Goal: Task Accomplishment & Management: Manage account settings

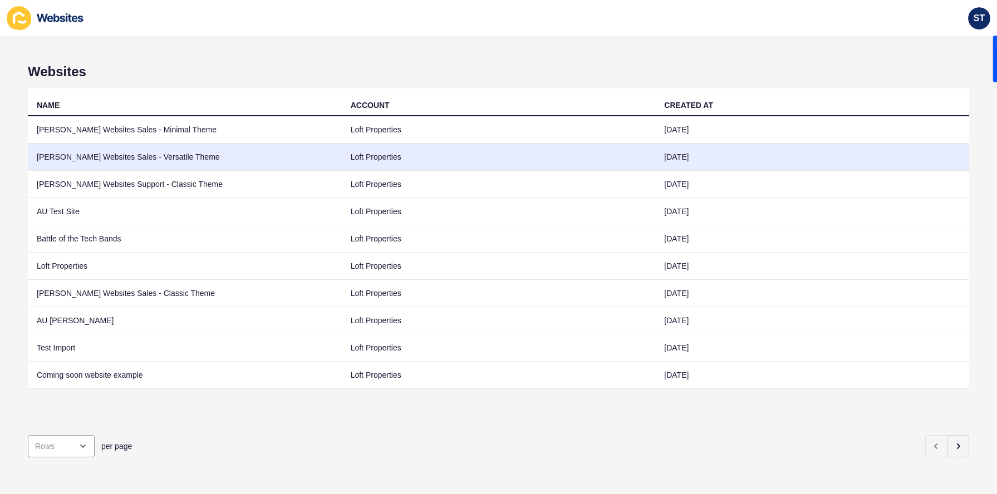
click at [125, 163] on td "[PERSON_NAME] Websites Sales - Versatile Theme" at bounding box center [185, 157] width 314 height 27
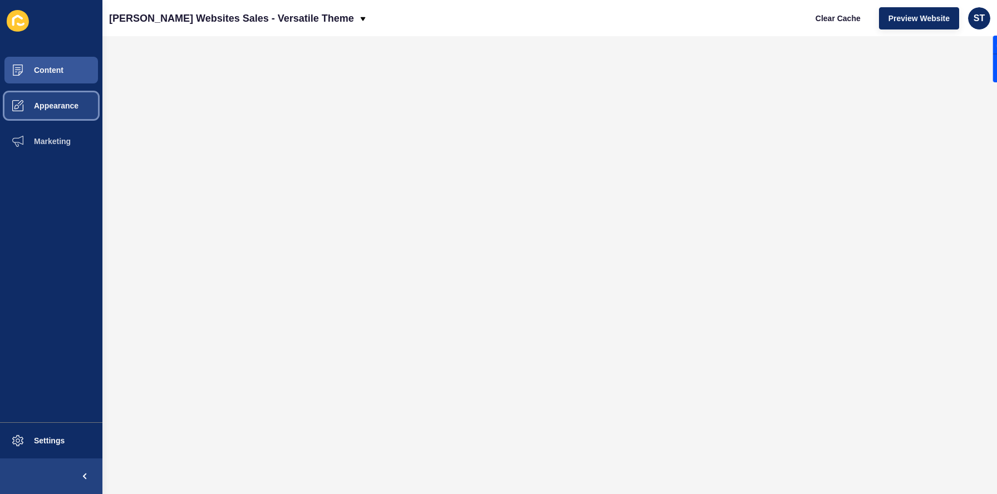
click at [53, 96] on button "Appearance" at bounding box center [51, 106] width 102 height 36
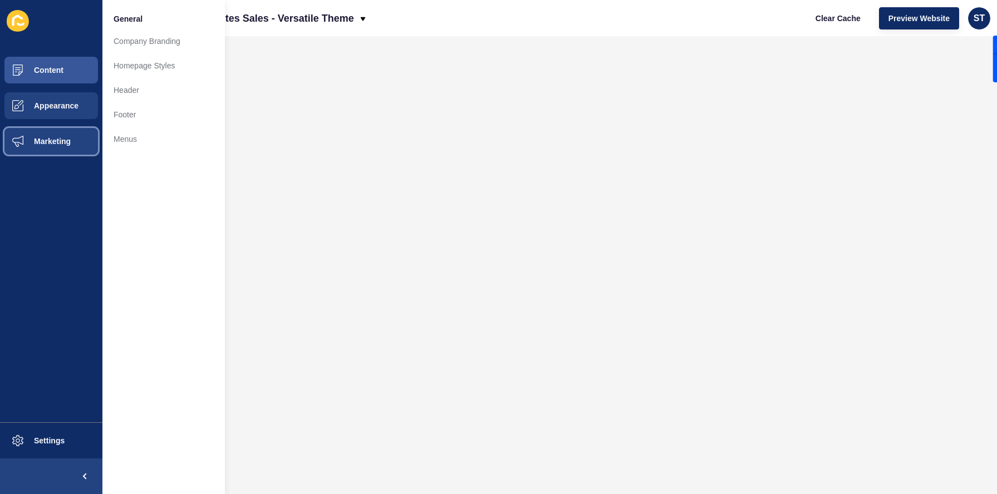
click at [57, 141] on span "Marketing" at bounding box center [34, 141] width 72 height 9
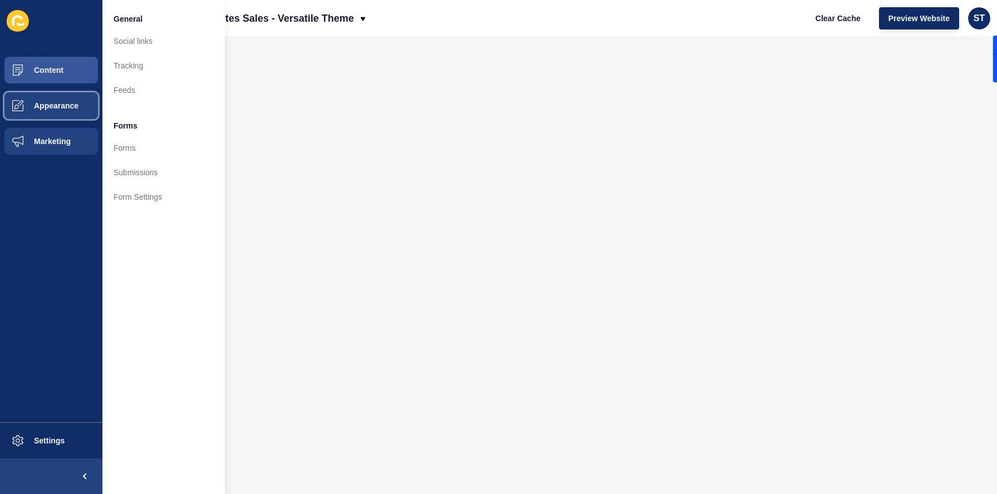
click at [58, 117] on button "Appearance" at bounding box center [51, 106] width 102 height 36
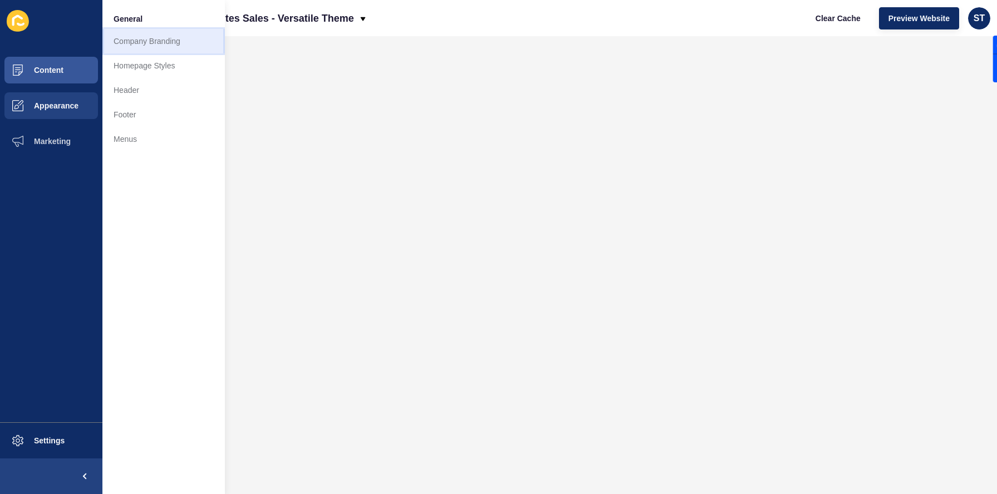
click at [149, 39] on link "Company Branding" at bounding box center [163, 41] width 122 height 24
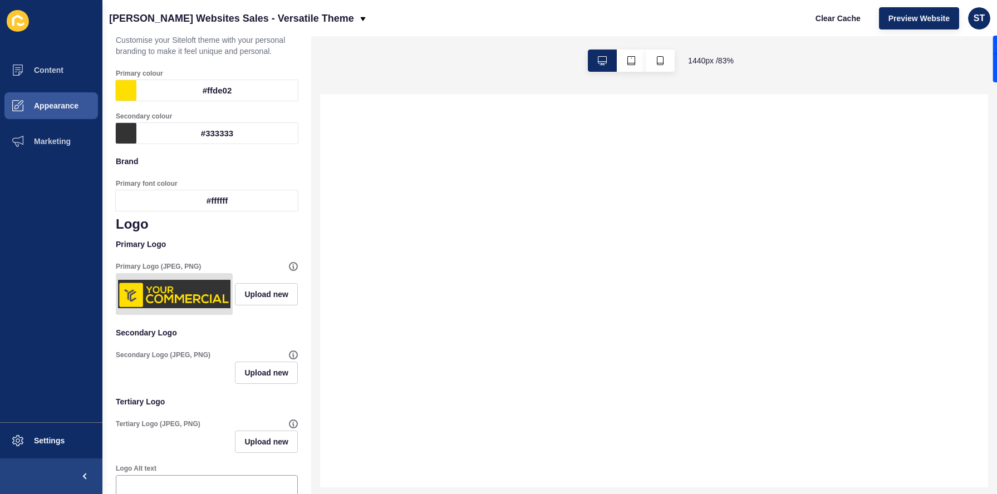
scroll to position [65, 0]
click at [250, 294] on span "Upload new" at bounding box center [266, 293] width 44 height 11
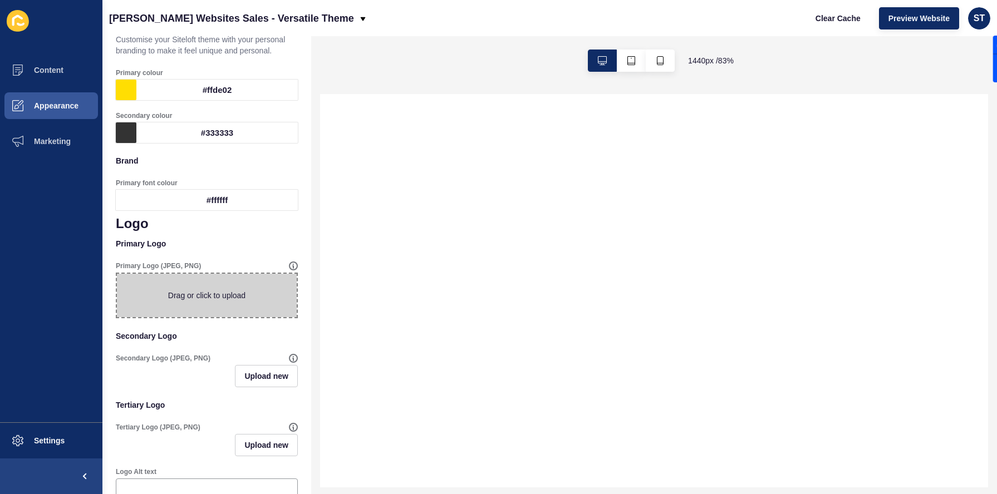
click at [250, 294] on span at bounding box center [207, 295] width 180 height 43
click at [117, 274] on input "Drag or click to upload" at bounding box center [117, 274] width 0 height 0
select select
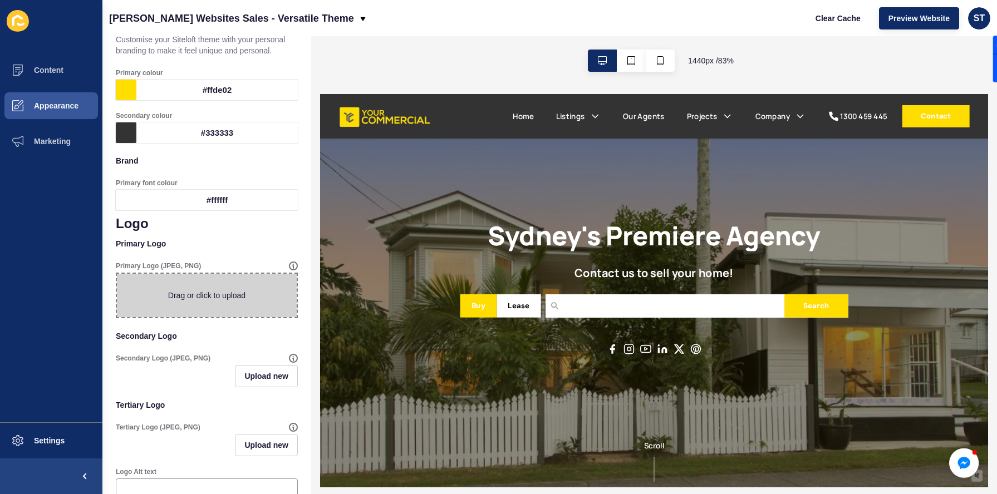
scroll to position [0, 0]
type input "C:\fakepath\Screenshot [DATE] 09.24.14.png"
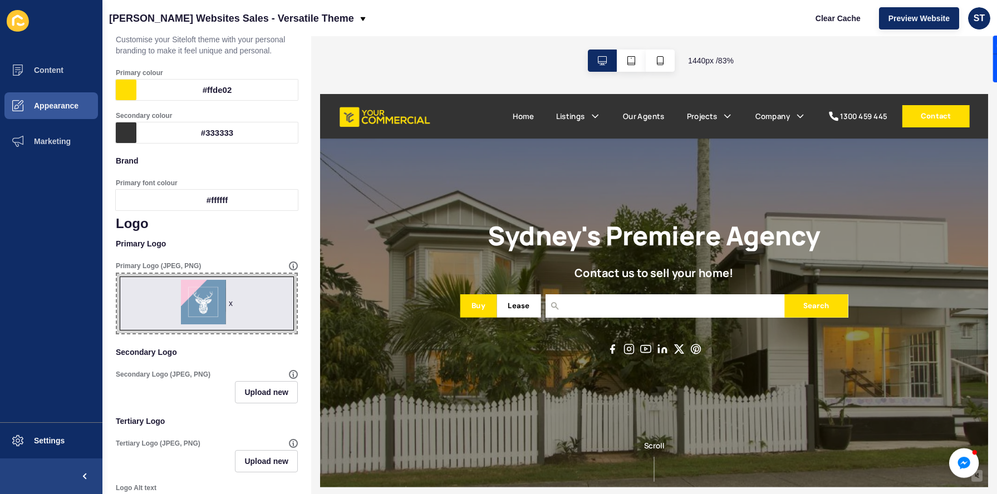
click at [152, 90] on div "#ffde02" at bounding box center [216, 90] width 161 height 21
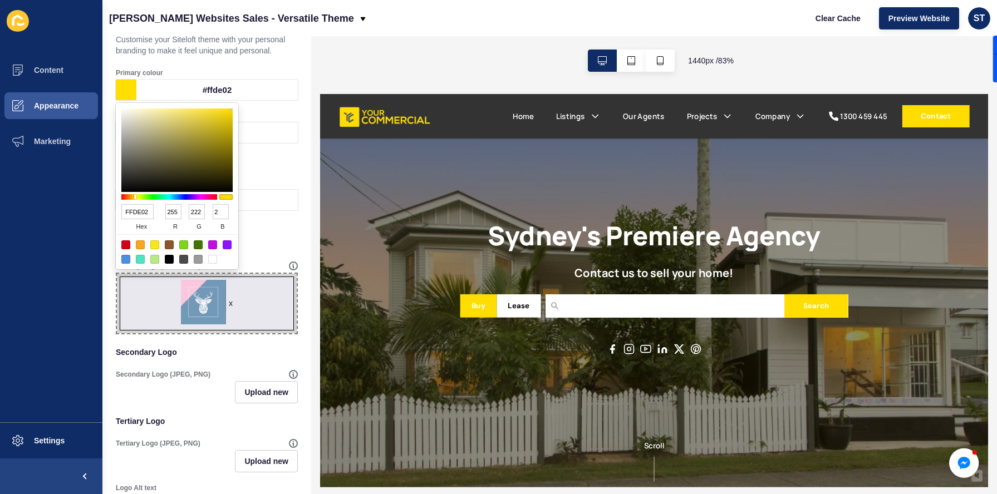
click at [124, 261] on div at bounding box center [125, 259] width 9 height 9
type input "4A90E2"
type input "74"
type input "144"
type input "226"
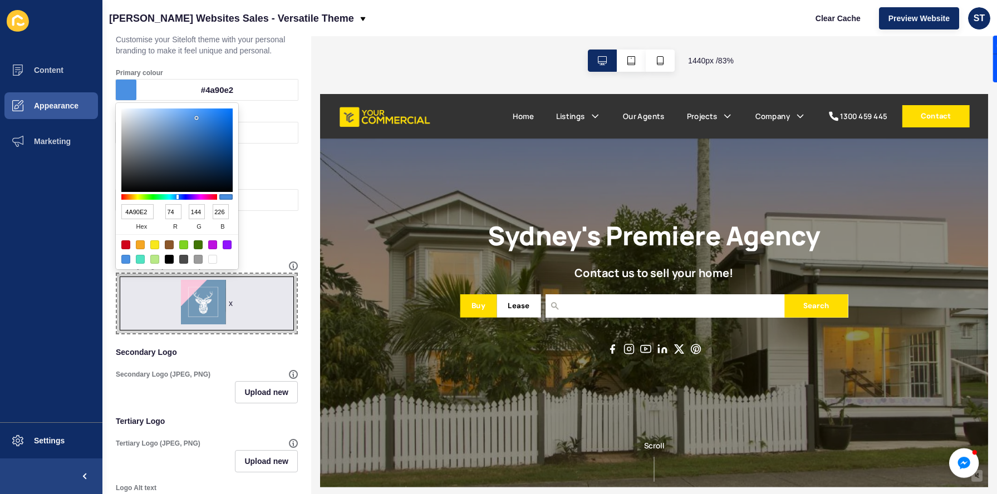
type input "97BBE6"
type input "151"
type input "187"
type input "230"
click at [159, 117] on div at bounding box center [176, 150] width 111 height 83
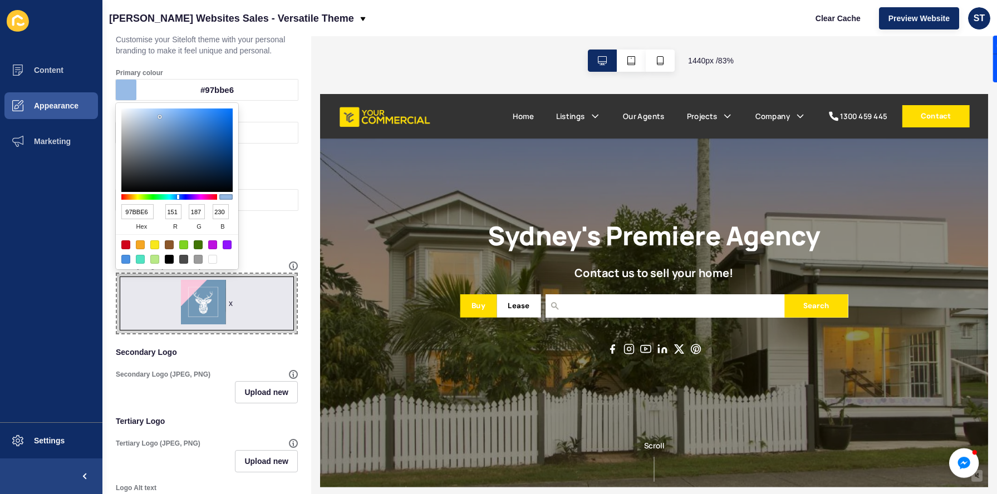
type input "ADCDF3"
type input "173"
type input "205"
type input "243"
click at [154, 112] on div at bounding box center [176, 150] width 111 height 83
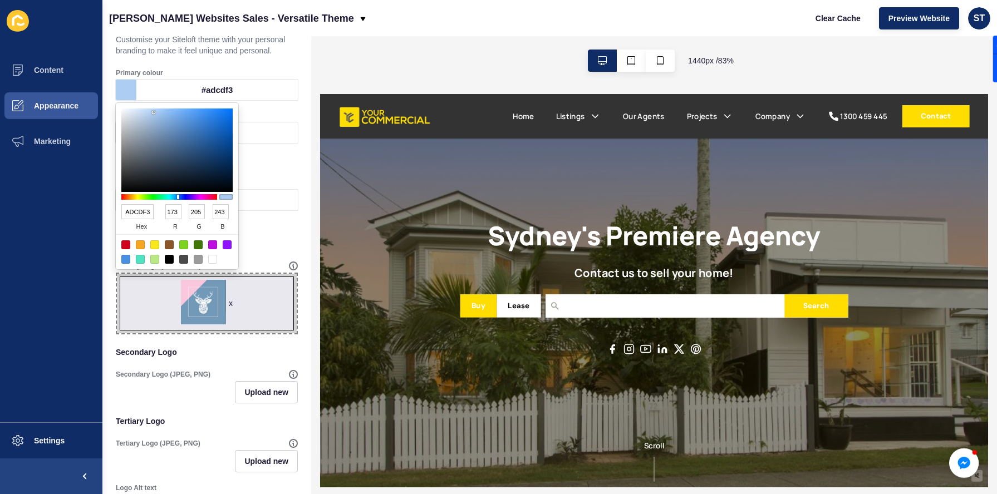
click at [274, 110] on div "Secondary colour #333333" at bounding box center [207, 127] width 184 height 34
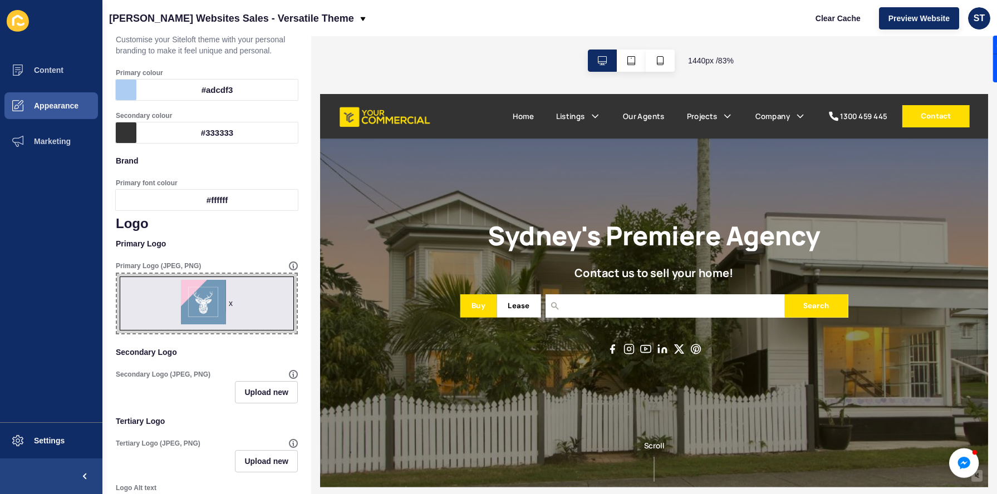
click at [131, 130] on div at bounding box center [126, 132] width 21 height 21
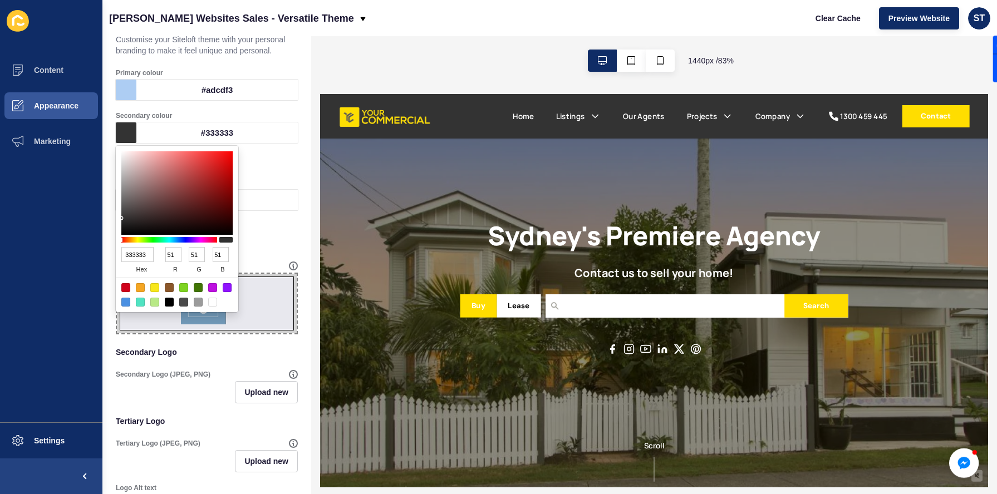
click at [210, 289] on div at bounding box center [212, 287] width 9 height 9
type input "BD10E0"
type input "189"
type input "16"
type input "224"
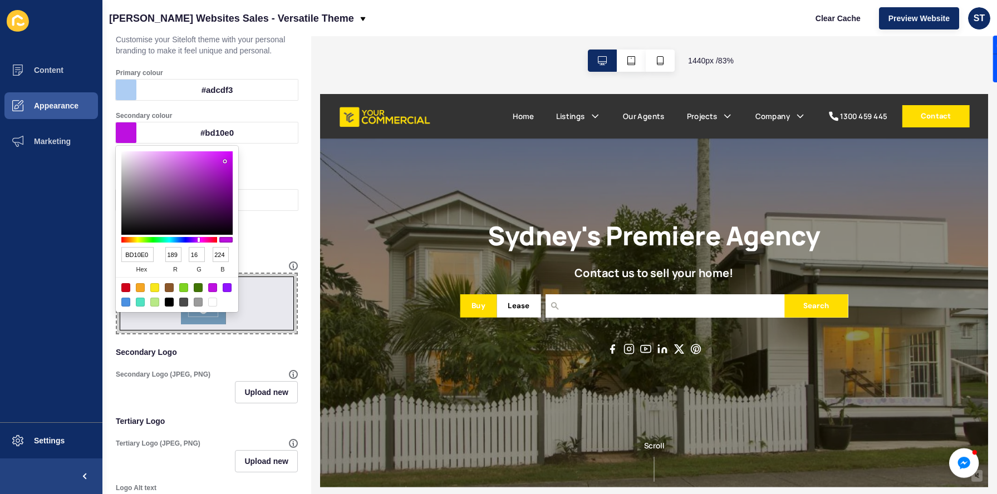
type input "E3BFEB"
type input "227"
type input "191"
type input "235"
click at [276, 229] on h1 "Logo" at bounding box center [207, 224] width 182 height 16
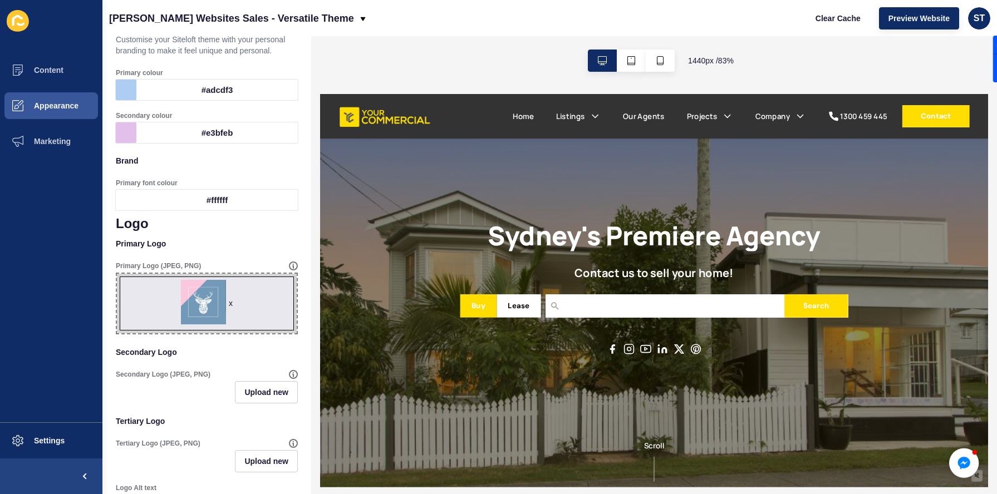
click at [129, 131] on div at bounding box center [126, 132] width 21 height 21
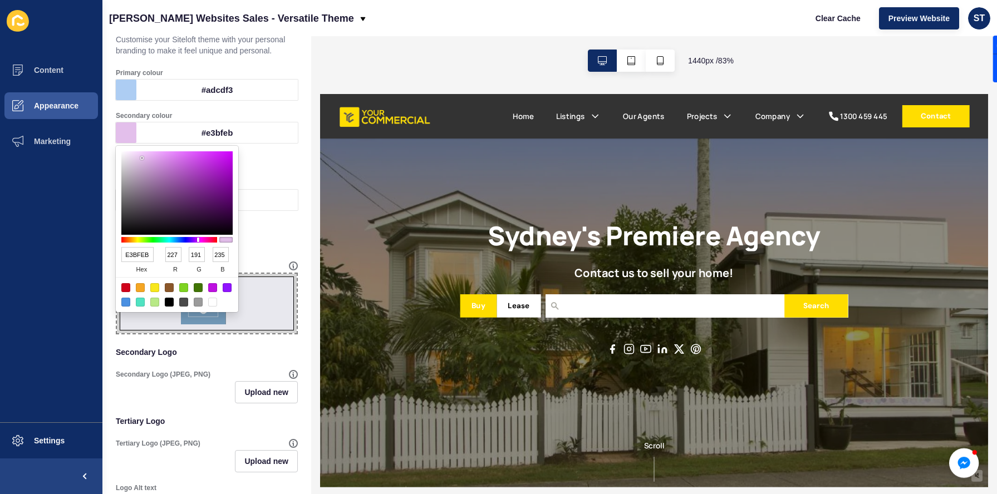
type input "E2B6EC"
type input "226"
type input "182"
type input "236"
click at [147, 157] on div at bounding box center [176, 192] width 111 height 83
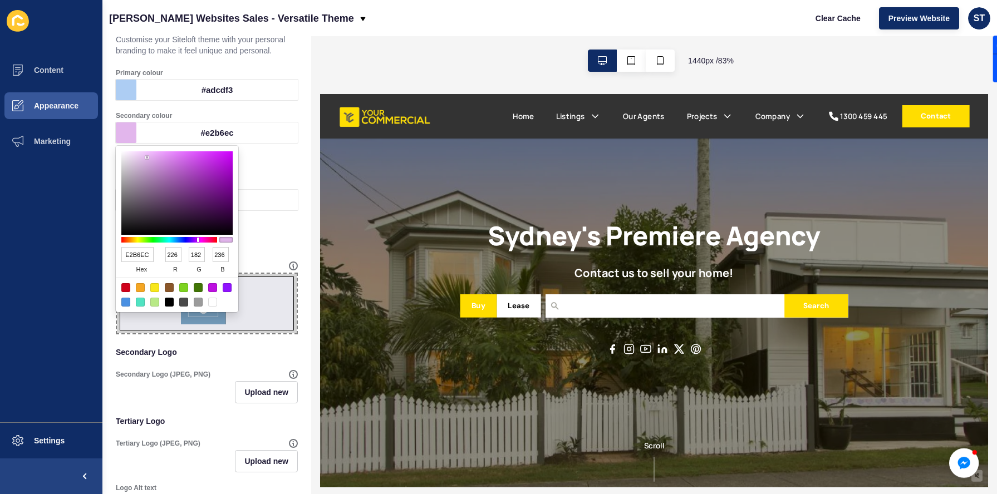
type input "D69EE2"
type input "214"
type input "158"
type input "226"
click at [155, 161] on div at bounding box center [176, 192] width 111 height 83
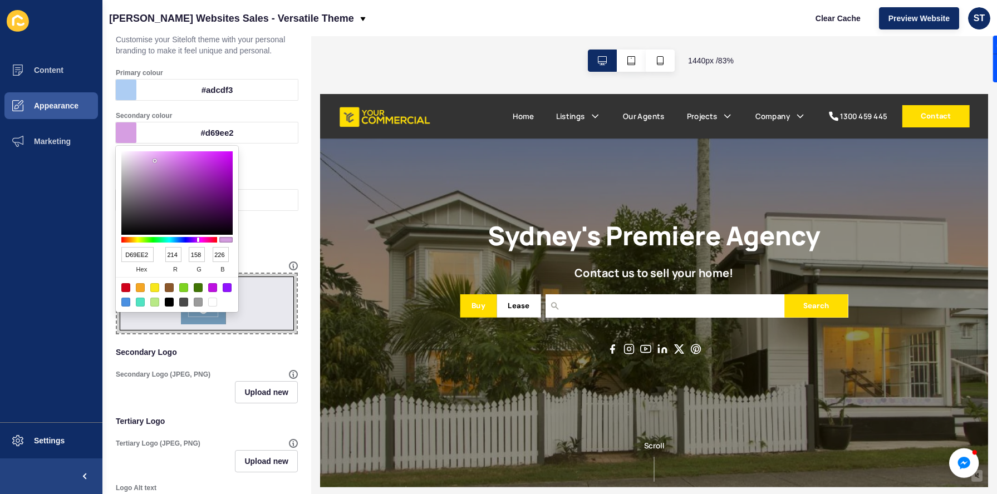
type input "BF89CA"
type input "191"
type input "137"
type input "202"
click at [157, 169] on div at bounding box center [176, 192] width 111 height 83
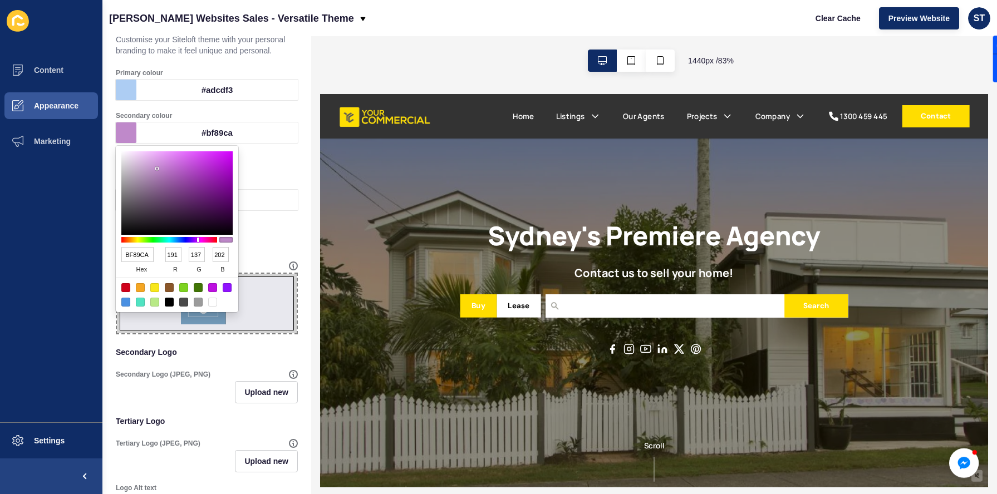
click at [294, 171] on p "Brand" at bounding box center [207, 161] width 182 height 24
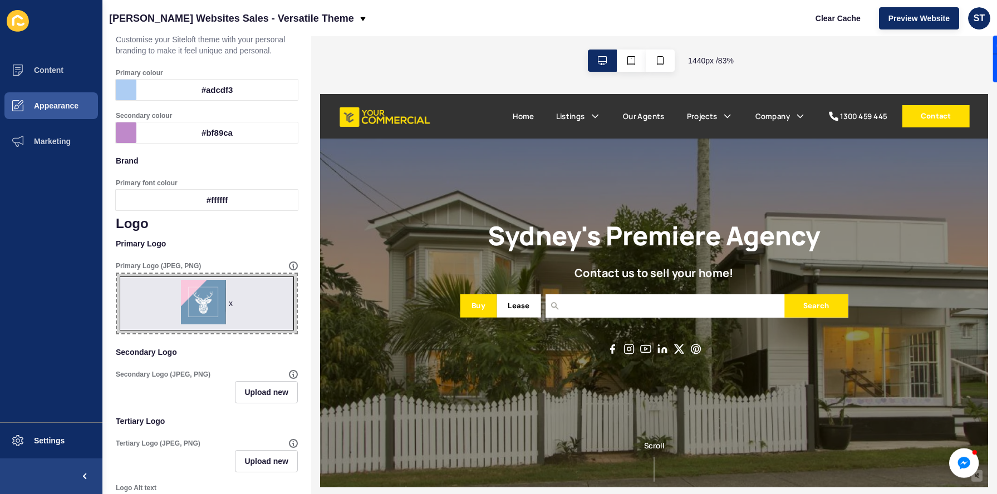
click at [144, 135] on div "#bf89ca" at bounding box center [216, 132] width 161 height 21
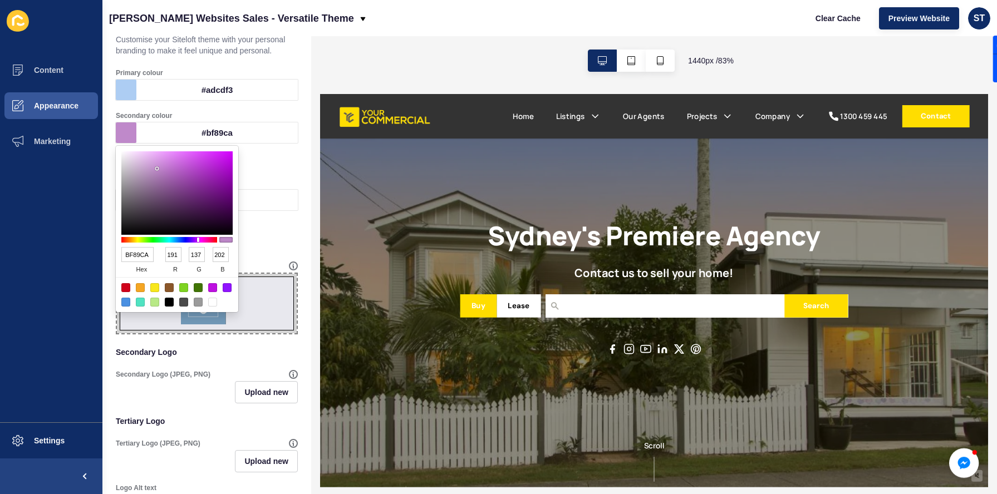
type input "E8D1EC"
type input "232"
type input "209"
type input "236"
click at [134, 157] on div at bounding box center [176, 192] width 111 height 83
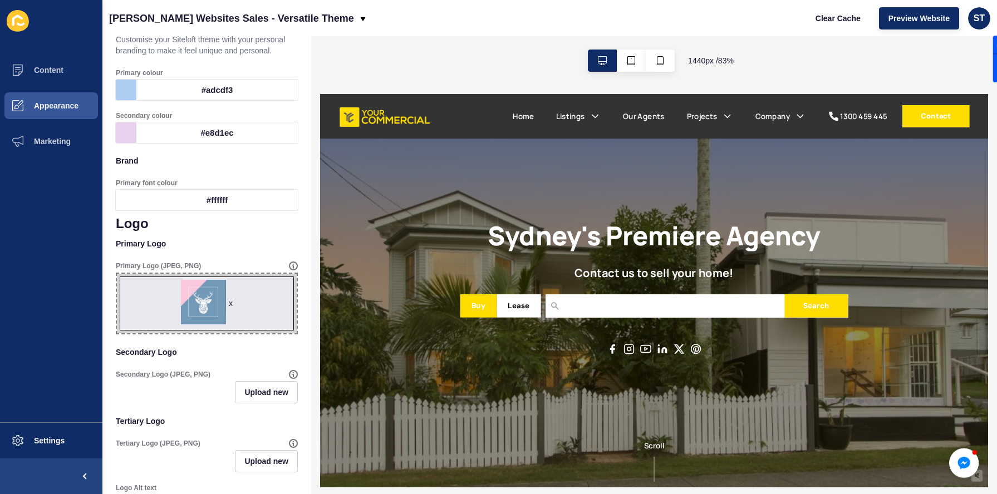
click at [280, 162] on p "Brand" at bounding box center [207, 161] width 182 height 24
click at [130, 131] on div at bounding box center [126, 132] width 21 height 21
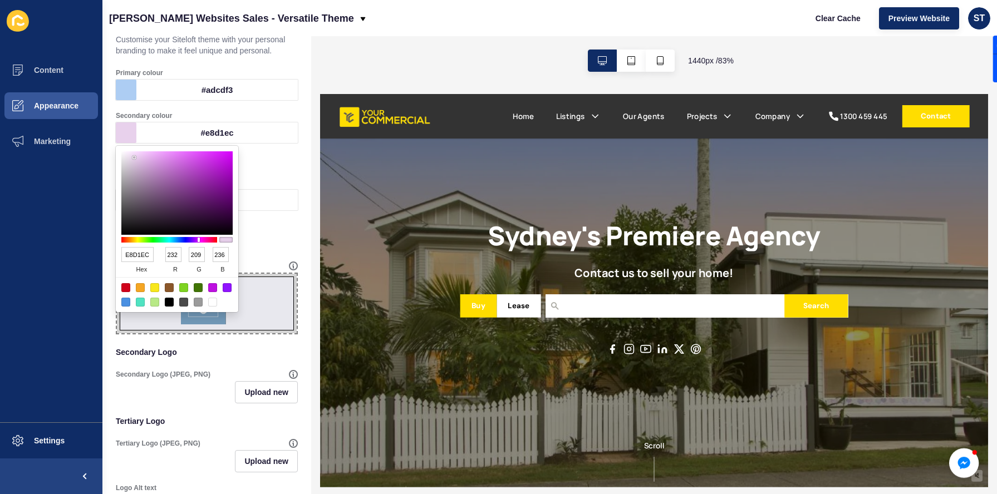
type input "F3EAF5"
type input "243"
type input "234"
type input "245"
click at [126, 155] on div at bounding box center [176, 192] width 111 height 83
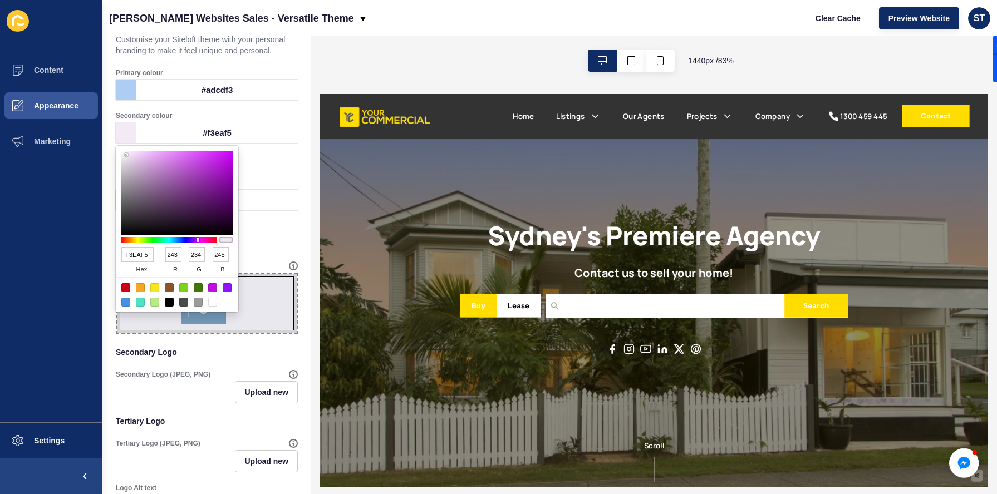
click at [259, 170] on p "Brand" at bounding box center [207, 161] width 182 height 24
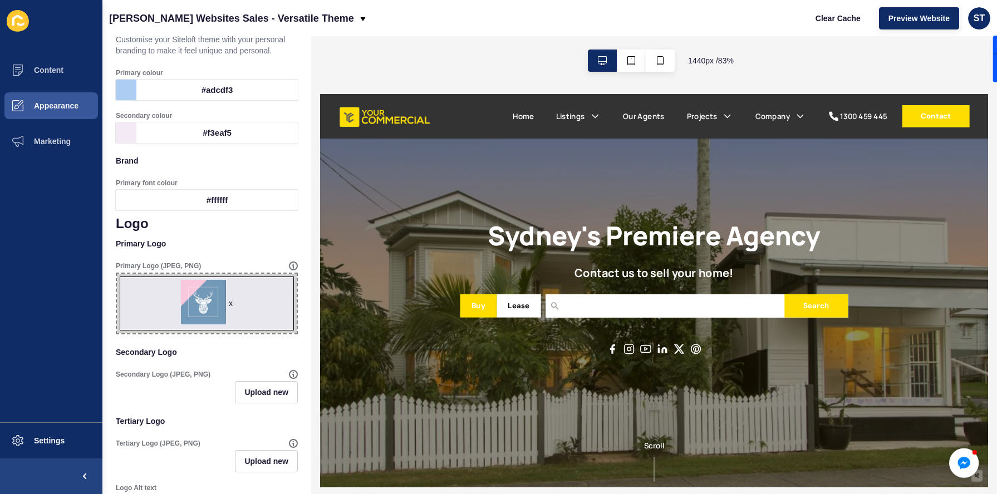
click at [127, 125] on div at bounding box center [126, 132] width 21 height 21
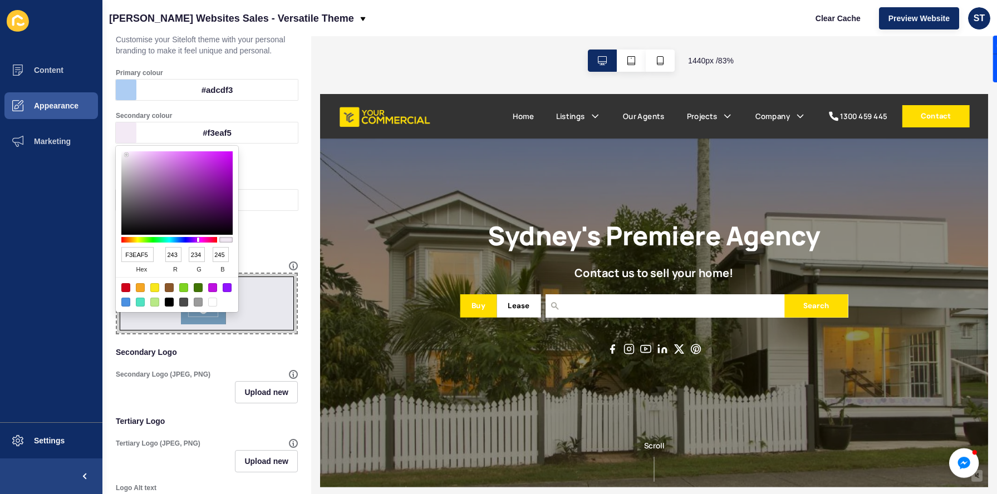
type input "C3ADC9"
type input "195"
type input "173"
type input "201"
click at [137, 169] on div at bounding box center [176, 192] width 111 height 83
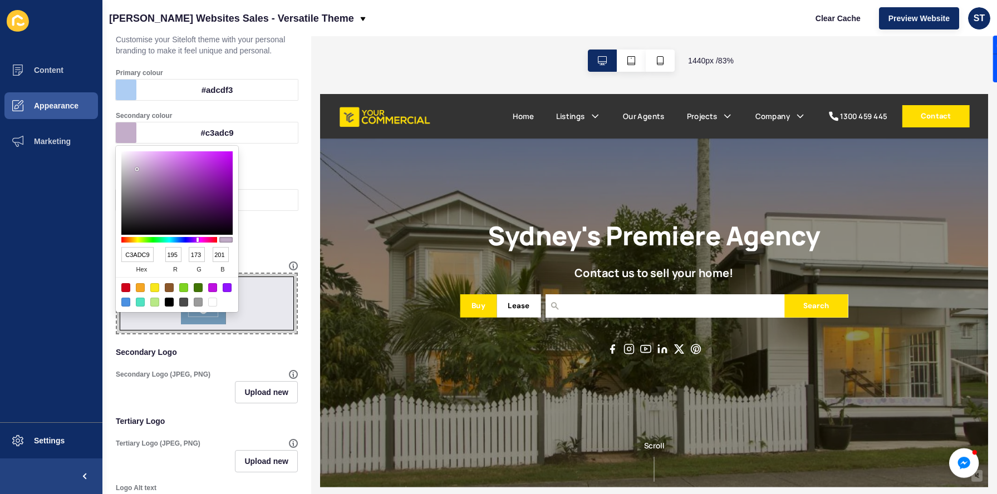
type input "BF9BC9"
type input "191"
type input "155"
click at [146, 169] on div at bounding box center [176, 192] width 111 height 83
type input "BE94CA"
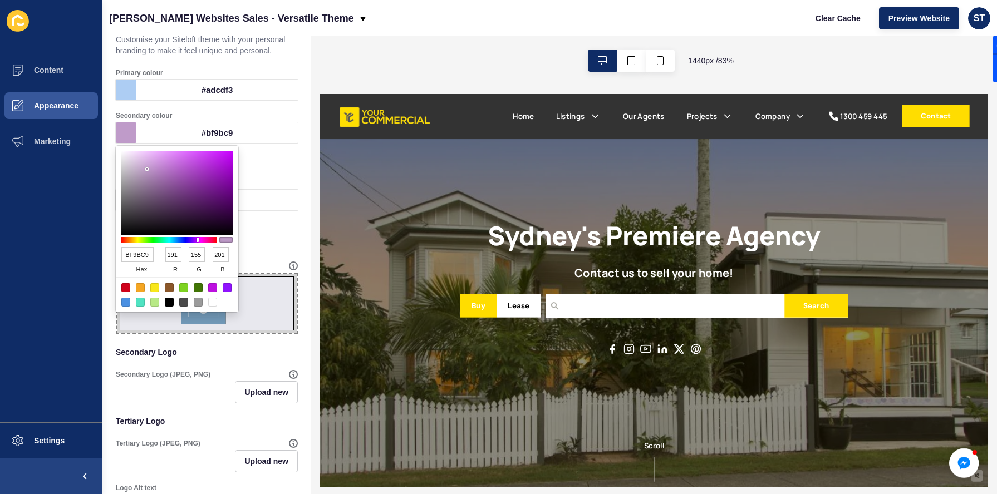
type input "190"
type input "148"
type input "202"
click at [151, 169] on div at bounding box center [176, 192] width 111 height 83
click at [262, 166] on p "Brand" at bounding box center [207, 161] width 182 height 24
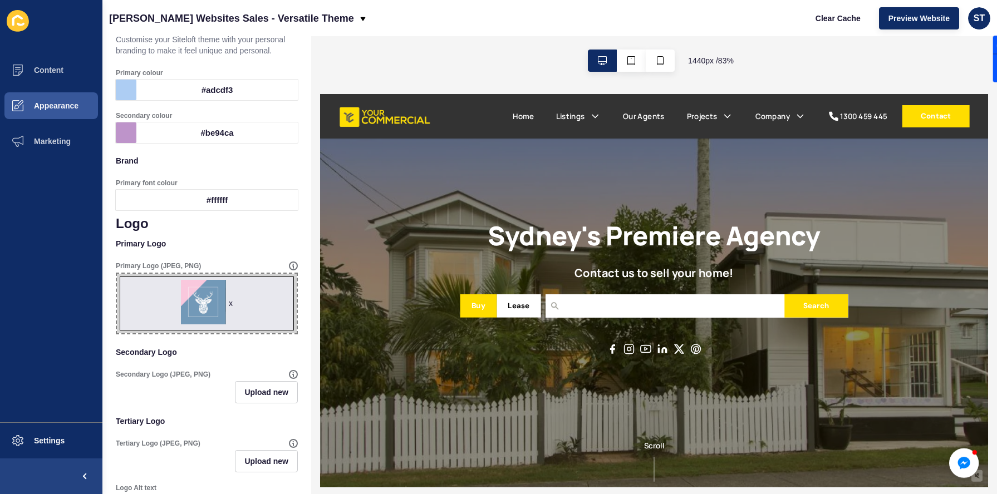
click at [205, 295] on span "x" at bounding box center [207, 304] width 180 height 60
click at [117, 274] on input "x Drag or click to upload" at bounding box center [117, 274] width 0 height 0
click at [130, 140] on div at bounding box center [126, 132] width 21 height 21
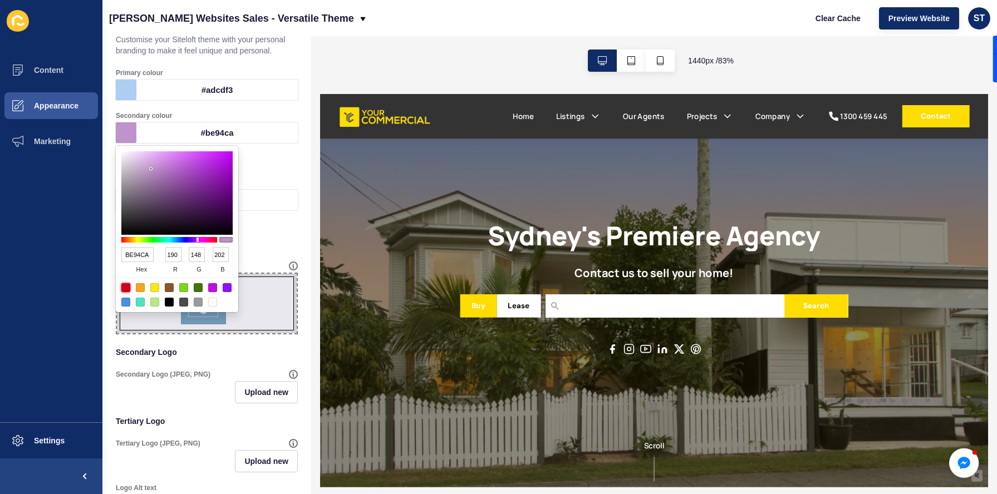
click at [127, 288] on div at bounding box center [125, 287] width 9 height 9
type input "D0021B"
type input "208"
type input "2"
type input "27"
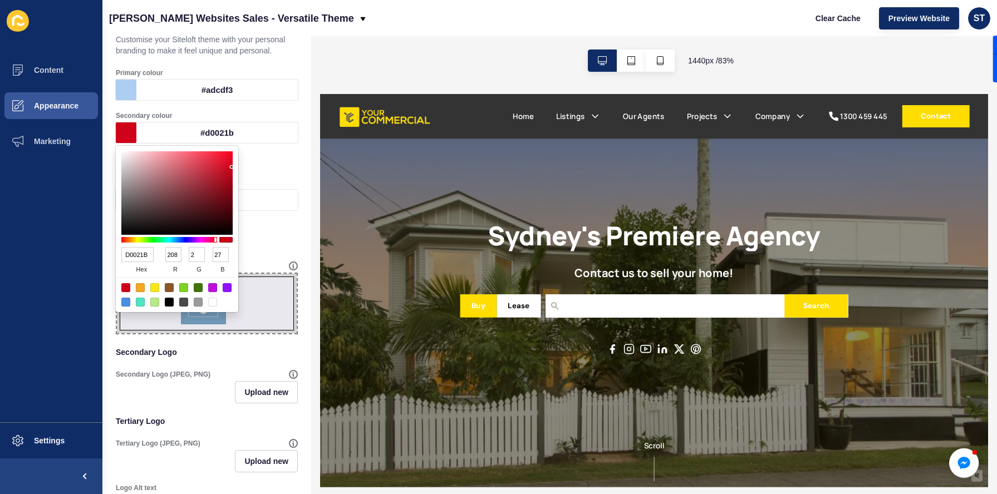
type input "E9B8BE"
type input "233"
type input "184"
type input "190"
type input "E9B9BF"
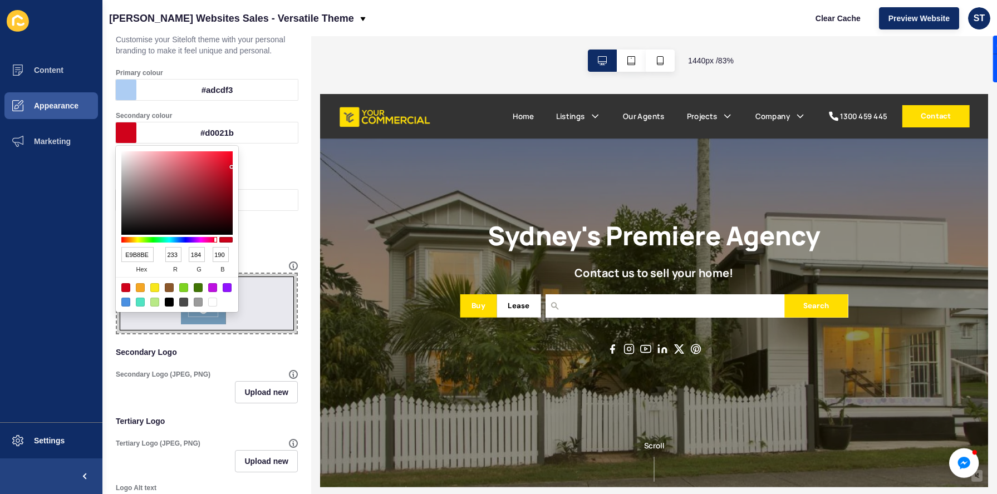
type input "185"
type input "191"
click at [144, 159] on div at bounding box center [176, 192] width 111 height 83
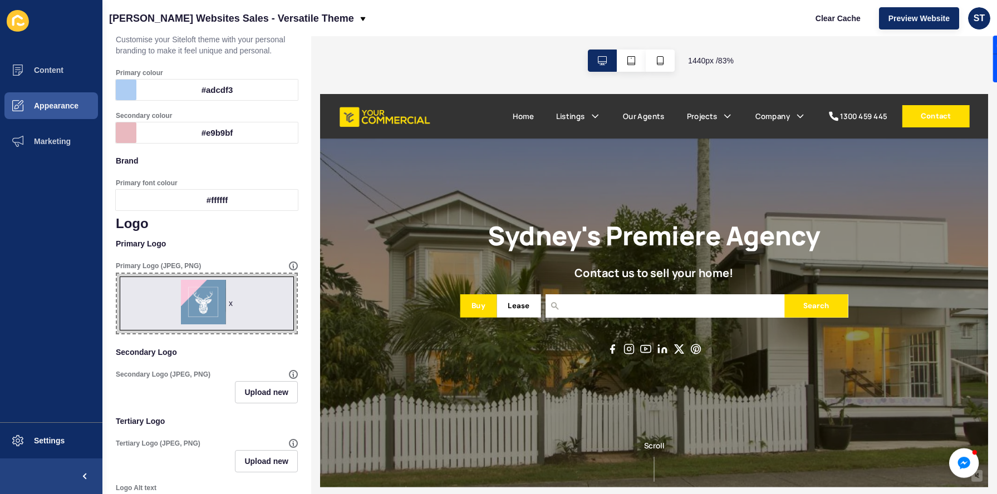
click at [279, 151] on p "Brand" at bounding box center [207, 161] width 182 height 24
click at [128, 135] on div at bounding box center [126, 132] width 21 height 21
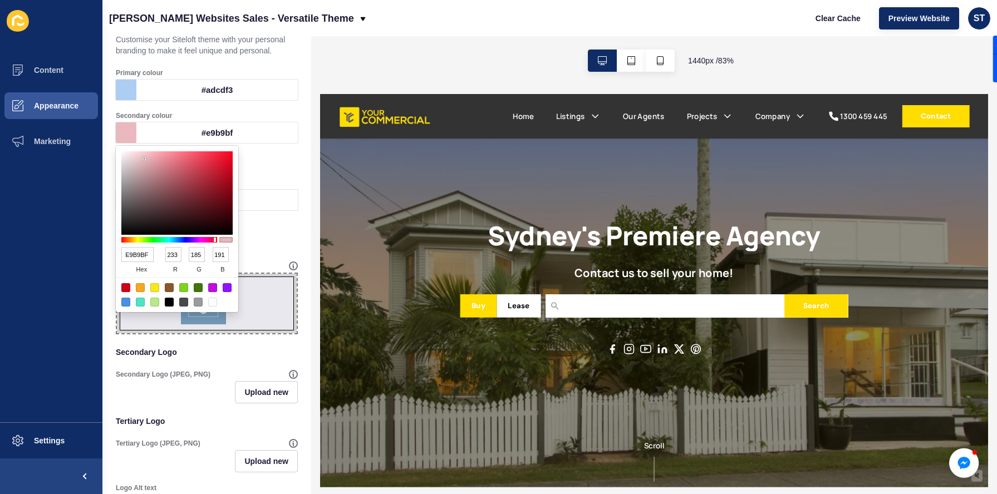
type input "DBA1A8"
type input "219"
type input "161"
type input "168"
click at [151, 163] on div at bounding box center [176, 192] width 111 height 83
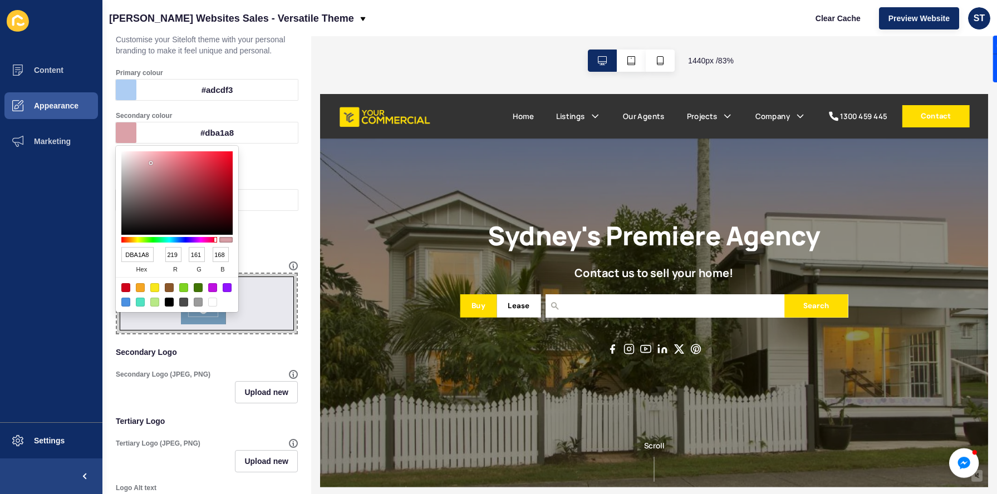
click at [258, 156] on p "Brand" at bounding box center [207, 161] width 182 height 24
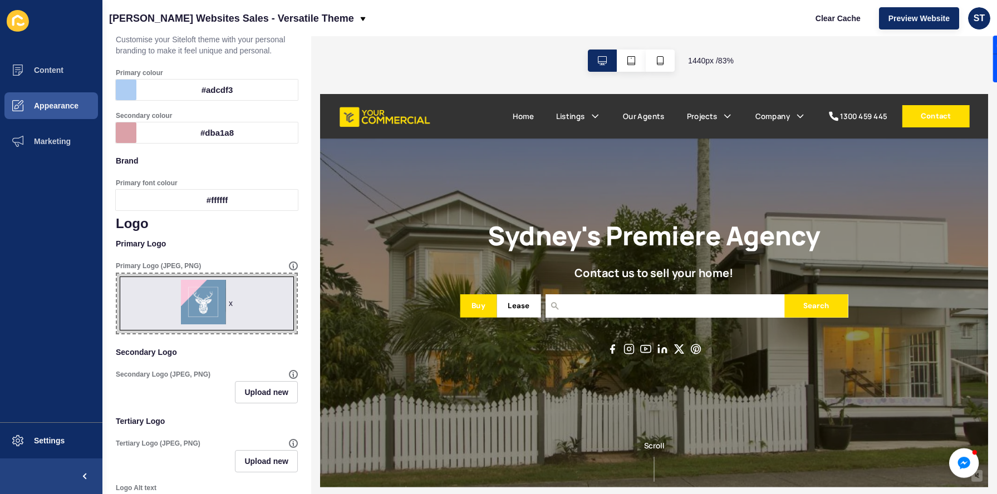
click at [113, 131] on div "Company Branding Save Customise your Siteloft theme with your personal branding…" at bounding box center [206, 419] width 209 height 894
click at [165, 140] on div "#dba1a8" at bounding box center [216, 132] width 161 height 21
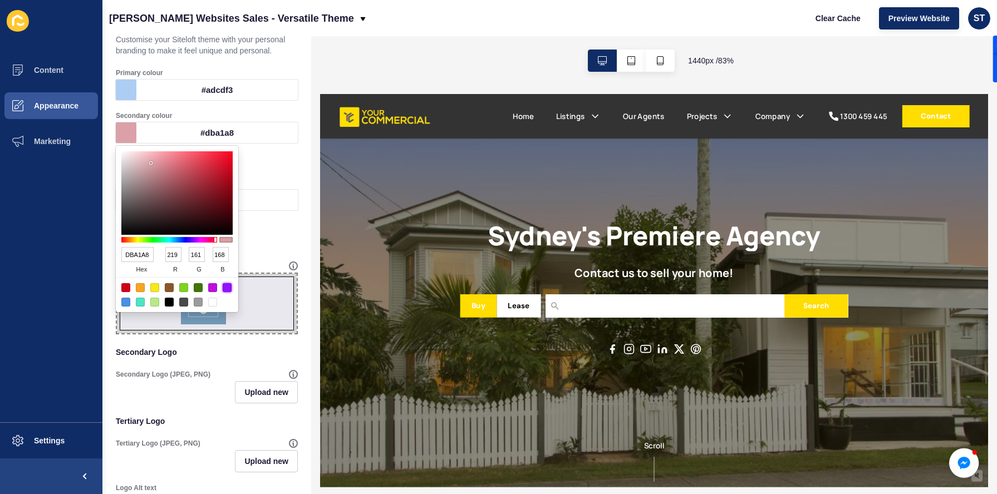
click at [230, 290] on div at bounding box center [227, 287] width 9 height 9
type input "9013FE"
type input "144"
type input "19"
type input "254"
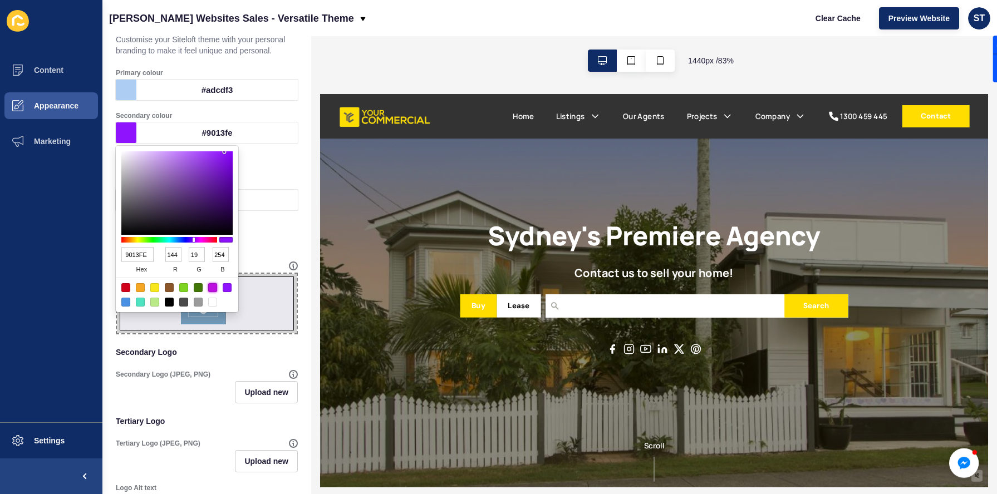
click at [216, 289] on div at bounding box center [212, 287] width 9 height 9
type input "BD10E0"
type input "189"
type input "16"
type input "224"
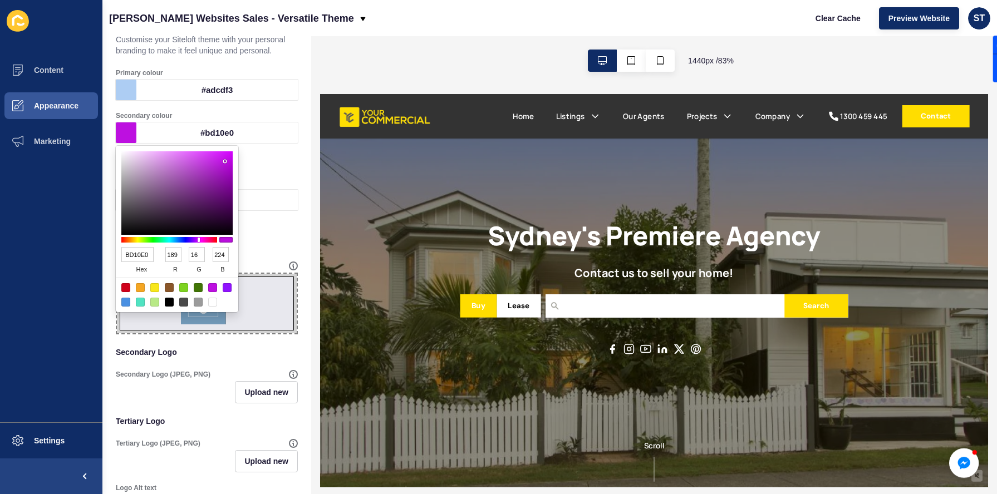
type input "E2CFE6"
type input "226"
type input "207"
type input "230"
click at [132, 160] on div at bounding box center [176, 192] width 111 height 83
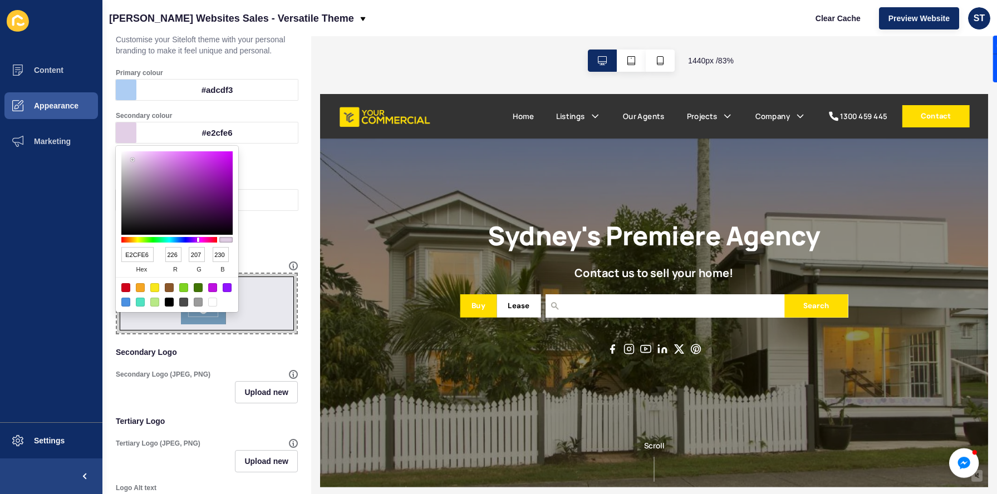
type input "B2A2B6"
type input "178"
type input "162"
type input "182"
type input "B293B9"
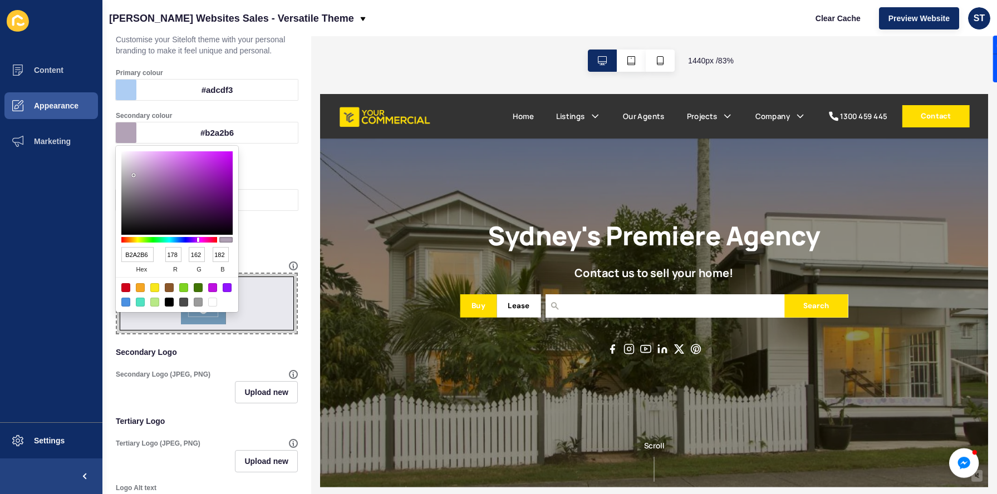
type input "147"
type input "185"
type input "B292B9"
type input "146"
click at [145, 174] on div at bounding box center [176, 192] width 111 height 83
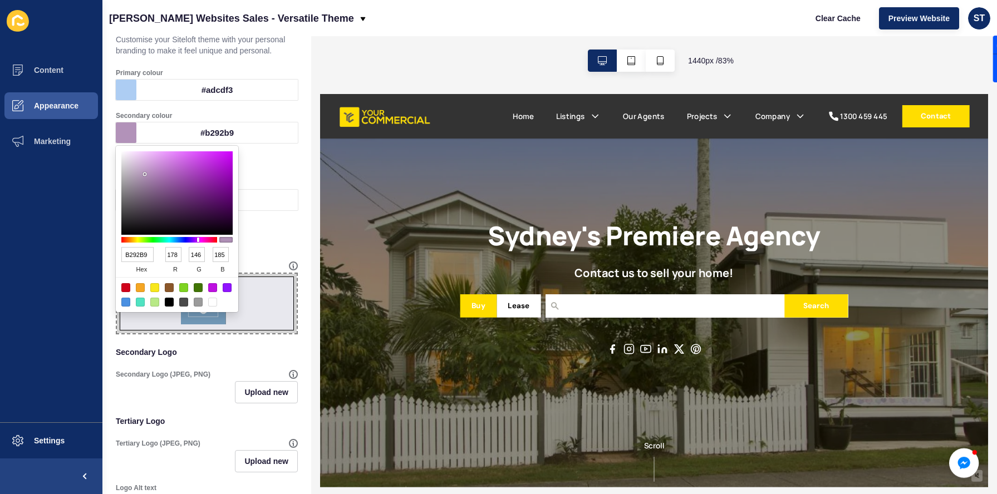
type input "DEB5E7"
type input "222"
type input "181"
type input "231"
click at [264, 169] on p "Brand" at bounding box center [207, 161] width 182 height 24
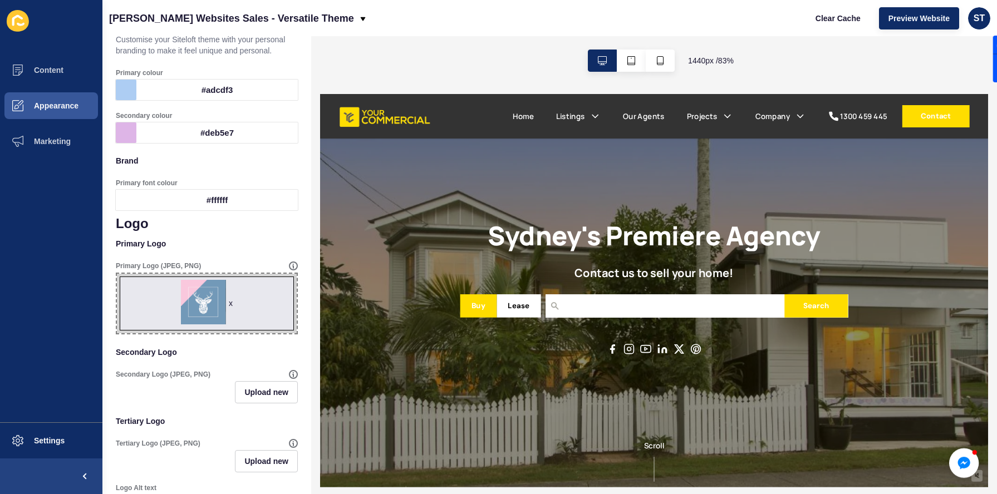
click at [124, 125] on div at bounding box center [126, 132] width 21 height 21
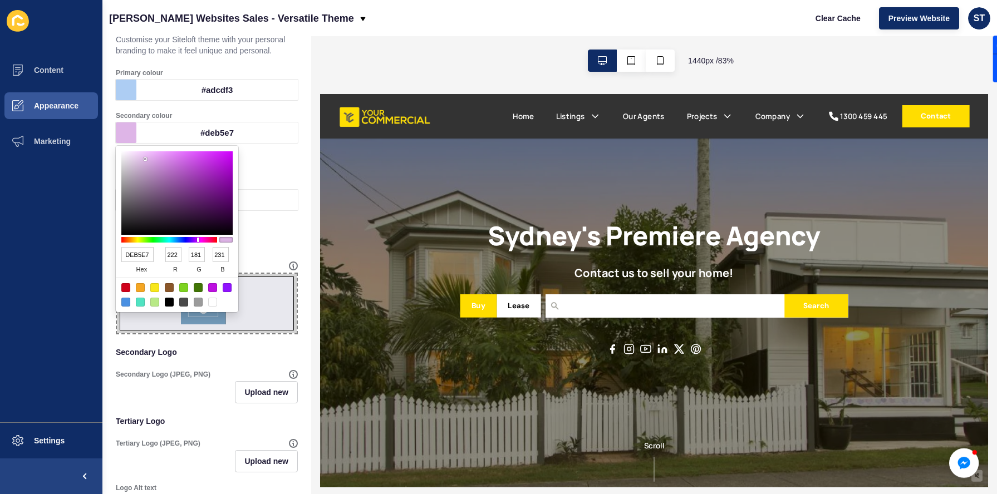
type input "DA84EC"
type input "218"
type input "132"
type input "236"
type input "E890FA"
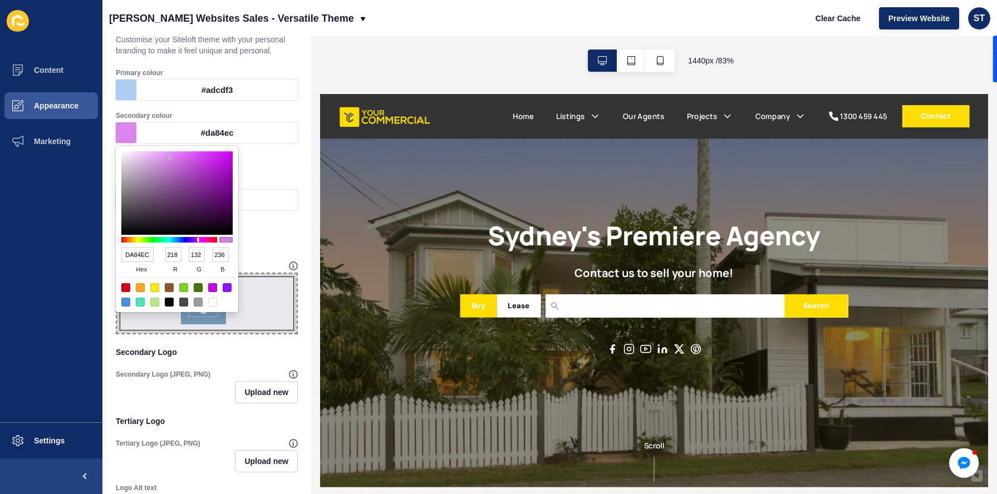
type input "232"
type input "144"
type input "250"
type input "EAA8F8"
type input "234"
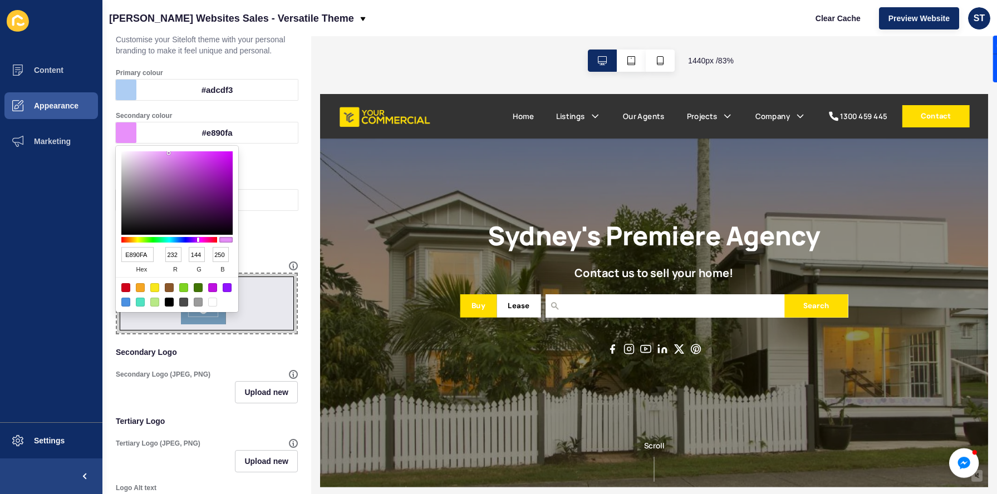
type input "168"
type input "248"
click at [157, 154] on div at bounding box center [176, 192] width 111 height 83
type input "ECB3F8"
type input "236"
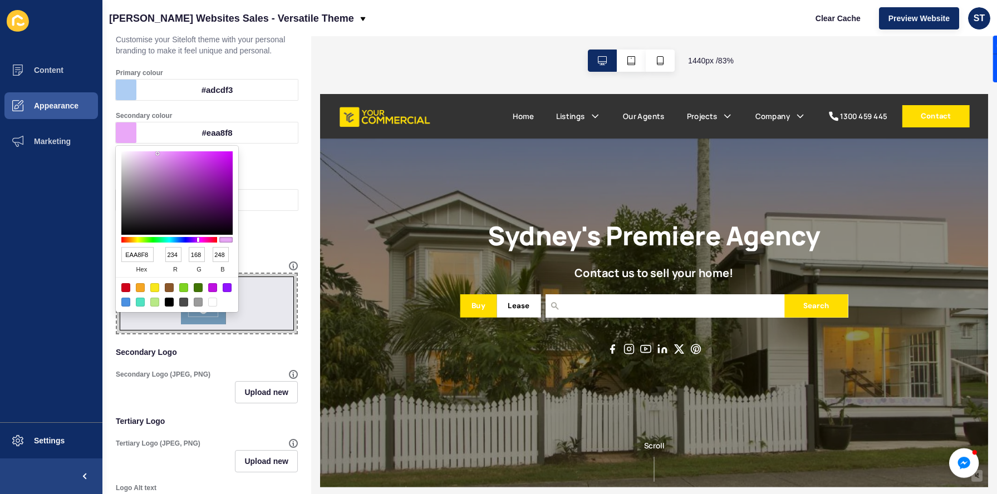
type input "179"
click at [152, 154] on div at bounding box center [176, 192] width 111 height 83
type input "EFC4F8"
type input "239"
type input "196"
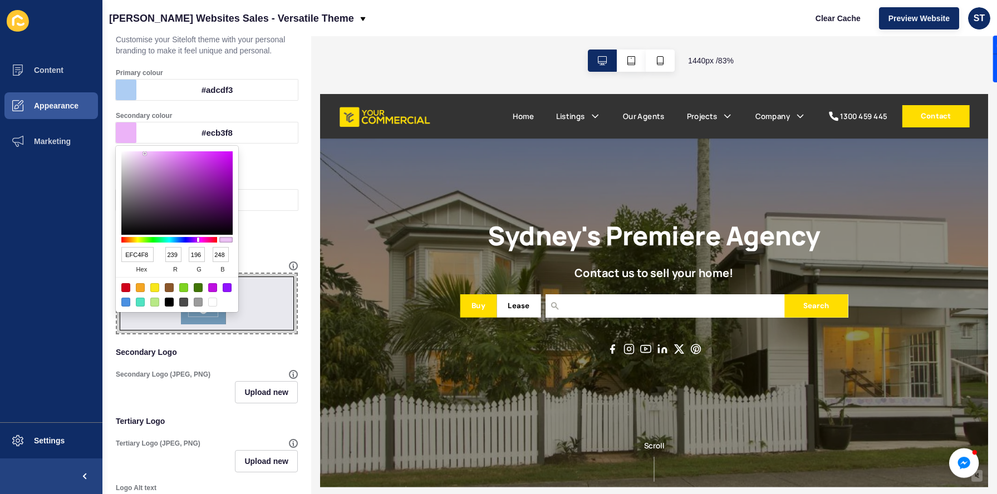
click at [145, 154] on div at bounding box center [176, 192] width 111 height 83
click at [273, 160] on p "Brand" at bounding box center [207, 161] width 182 height 24
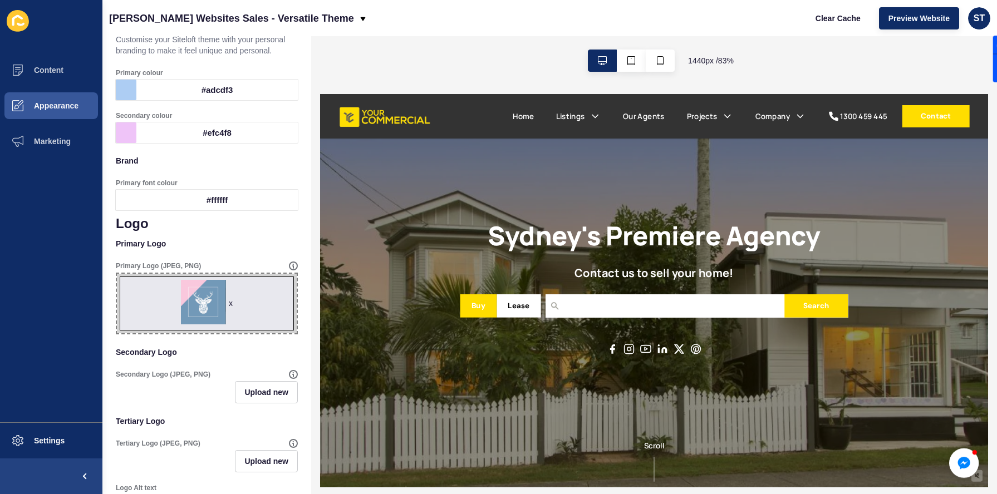
click at [216, 129] on div "#efc4f8" at bounding box center [216, 132] width 161 height 21
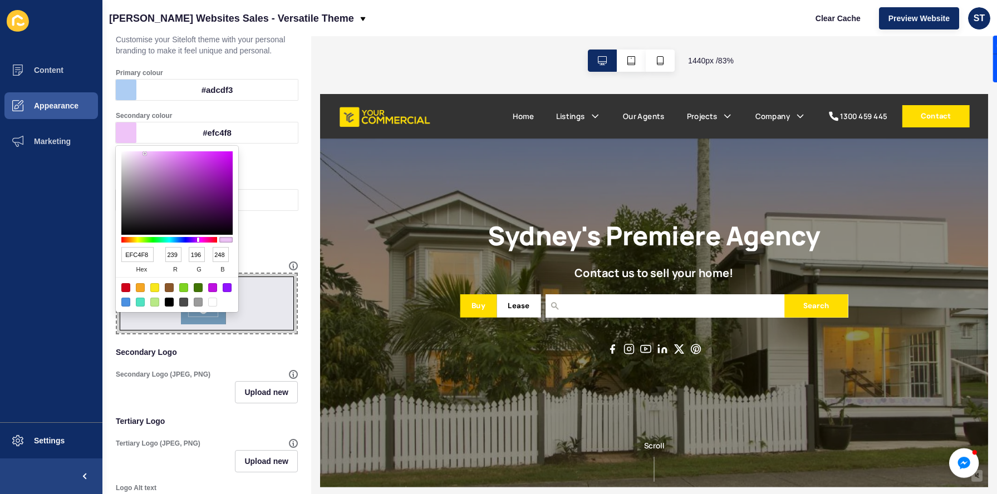
click at [272, 165] on p "Brand" at bounding box center [207, 161] width 182 height 24
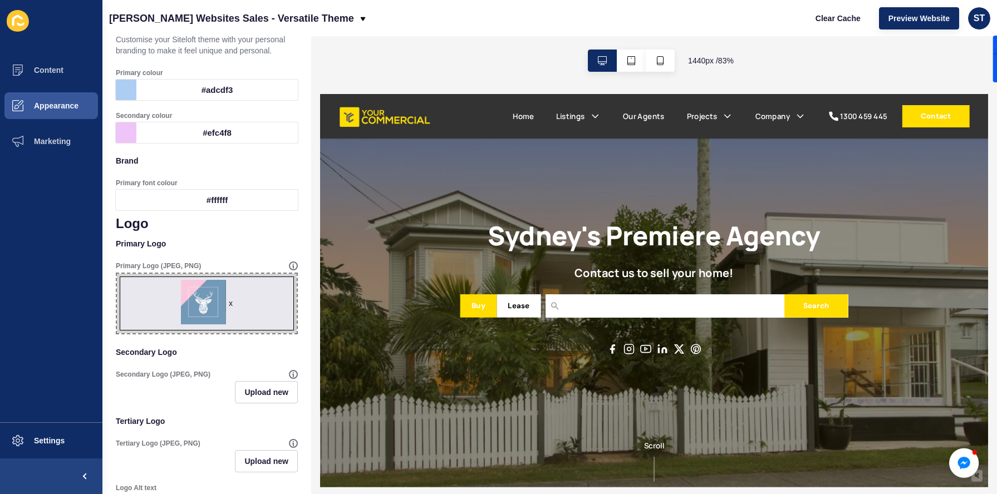
click at [178, 97] on div "#adcdf3" at bounding box center [216, 90] width 161 height 21
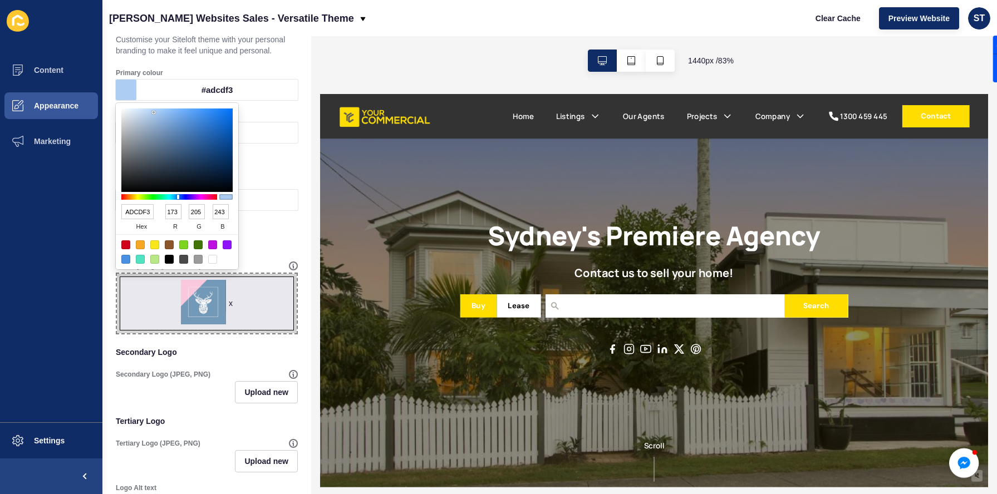
type input "8DAED4"
type input "141"
type input "174"
type input "212"
click at [159, 122] on div at bounding box center [176, 150] width 111 height 83
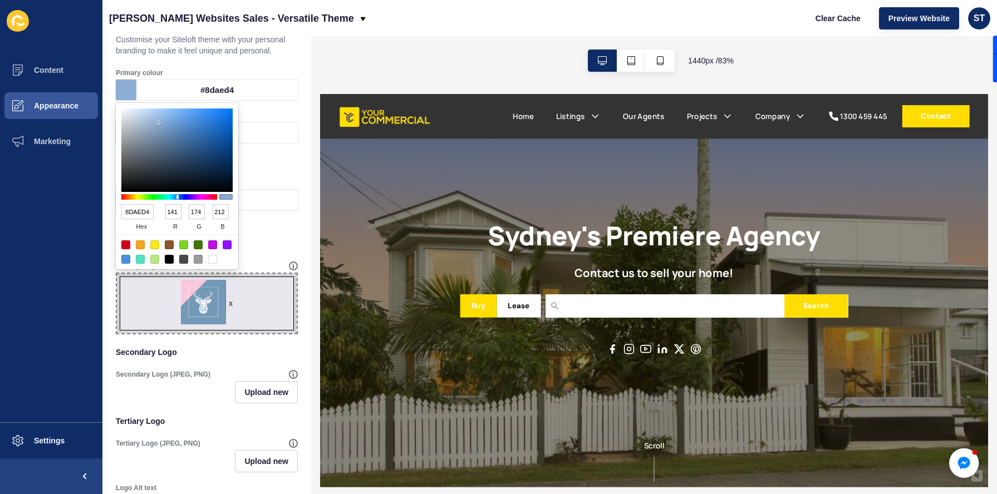
type input "7FA0C5"
type input "127"
type input "160"
type input "197"
click at [161, 127] on div at bounding box center [176, 150] width 111 height 83
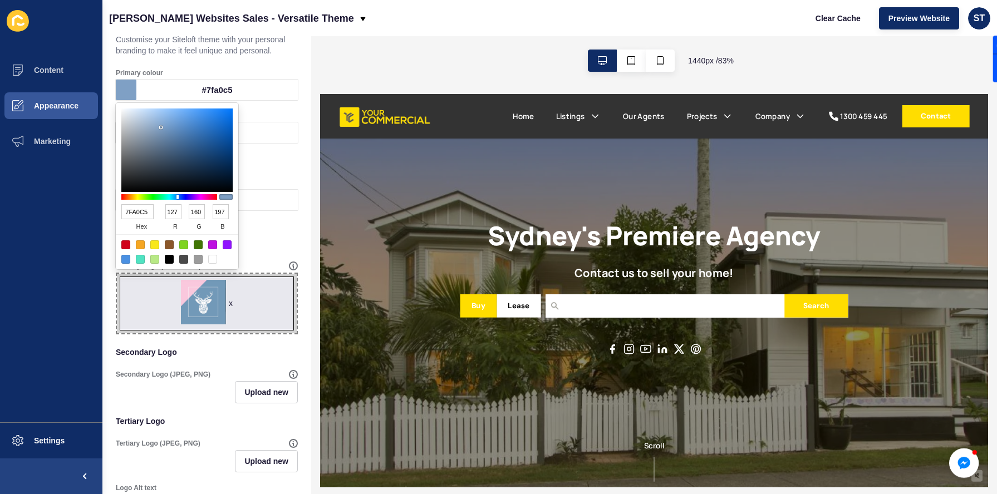
click at [264, 114] on div "Secondary colour" at bounding box center [207, 115] width 182 height 9
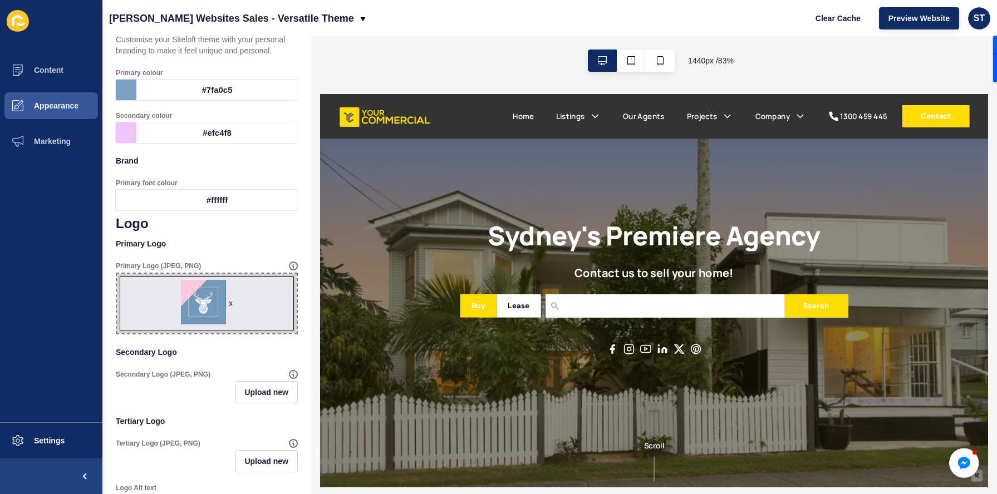
click at [147, 128] on div "#efc4f8" at bounding box center [216, 132] width 161 height 21
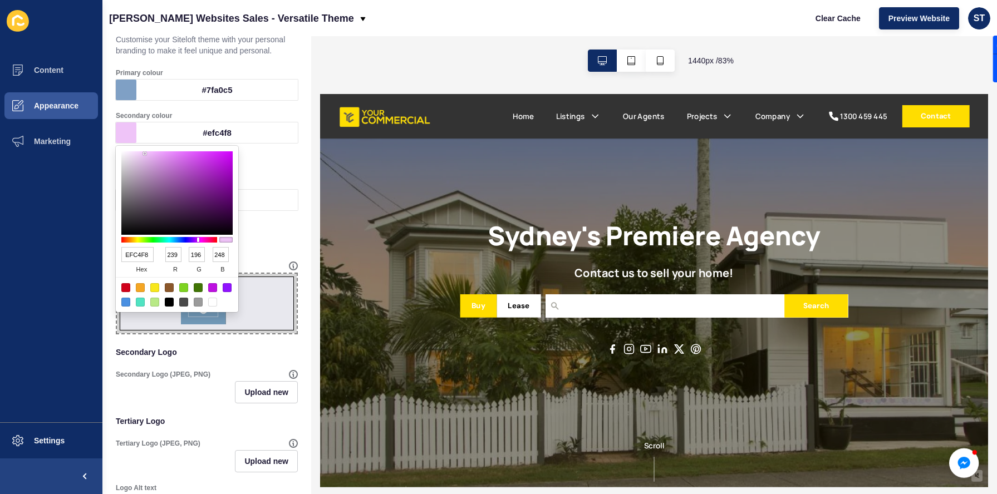
type input "EAB9F5"
type input "234"
type input "185"
type input "245"
click at [223, 240] on div at bounding box center [176, 240] width 111 height 10
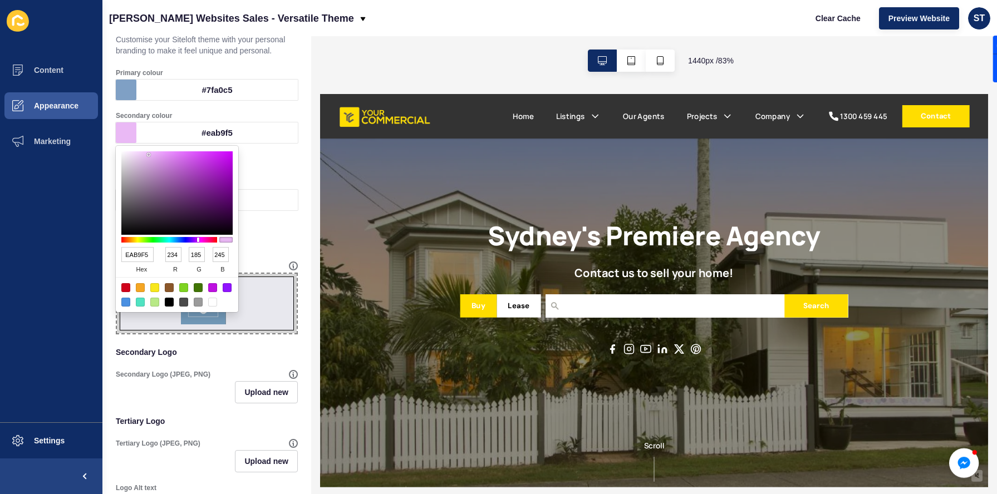
click at [223, 240] on div at bounding box center [225, 240] width 13 height 6
click at [174, 255] on input "234" at bounding box center [173, 254] width 16 height 15
click at [177, 255] on input "234" at bounding box center [173, 254] width 16 height 15
type input "17B9F5"
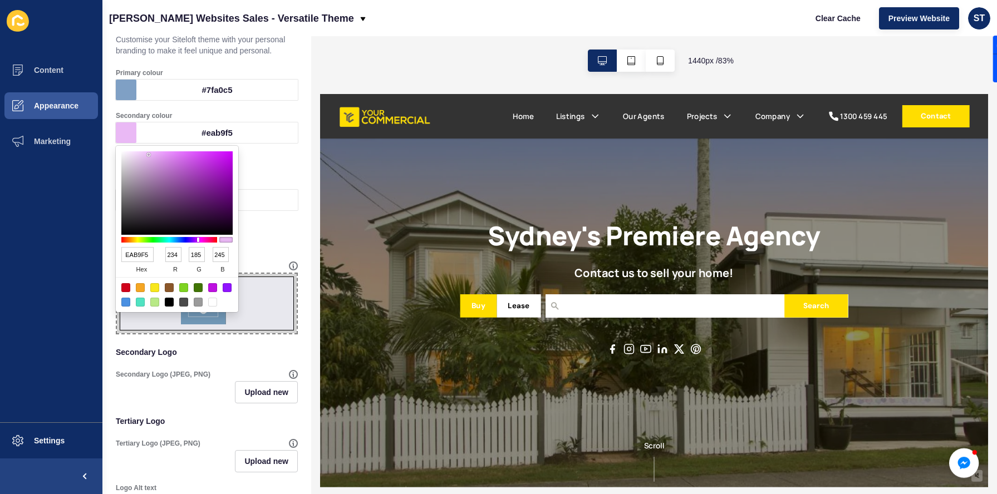
type input "23"
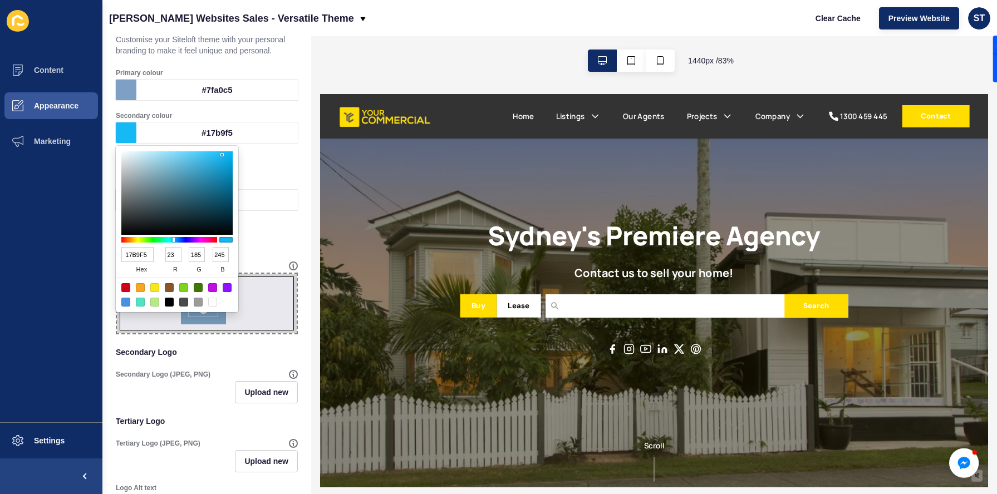
click at [174, 255] on input "23" at bounding box center [173, 254] width 16 height 15
type input "EBB9F5"
type input "235"
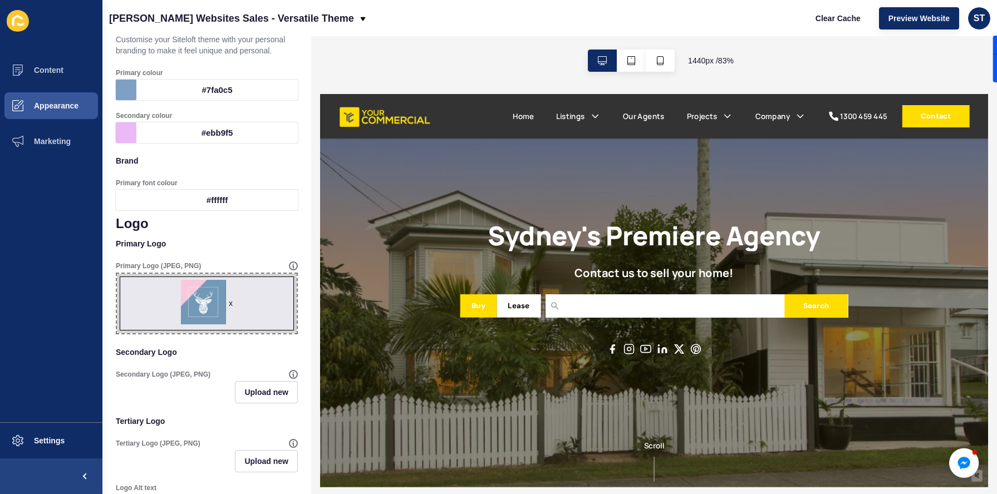
click at [289, 174] on div "Primary font colour #ffffff" at bounding box center [207, 194] width 182 height 43
click at [202, 131] on div "#ebb9f5" at bounding box center [216, 132] width 161 height 21
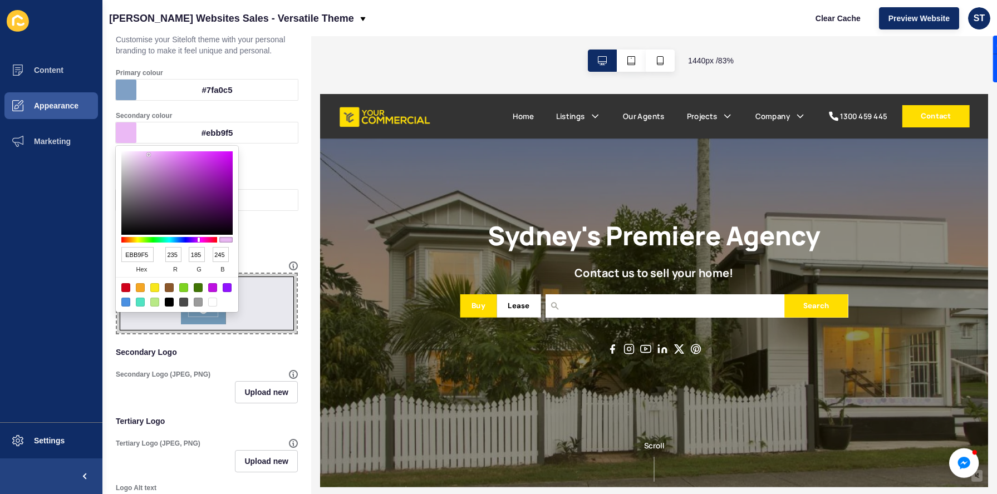
click at [198, 257] on input "185" at bounding box center [197, 254] width 16 height 15
type input "EB01F5"
type input "1"
click at [198, 254] on input "1" at bounding box center [197, 254] width 16 height 15
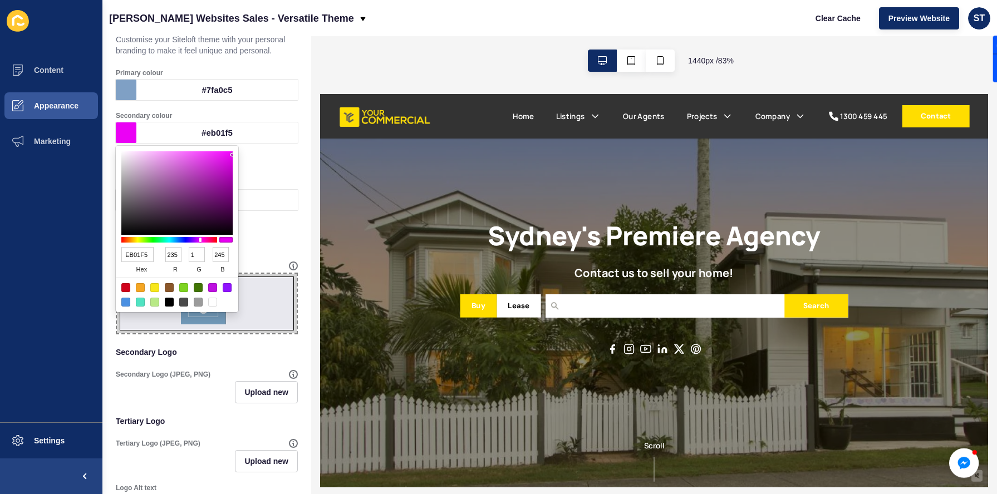
type input "EB0EF5"
type input "14"
click at [204, 255] on input "14" at bounding box center [197, 254] width 16 height 15
type input "EB94F5"
type input "148"
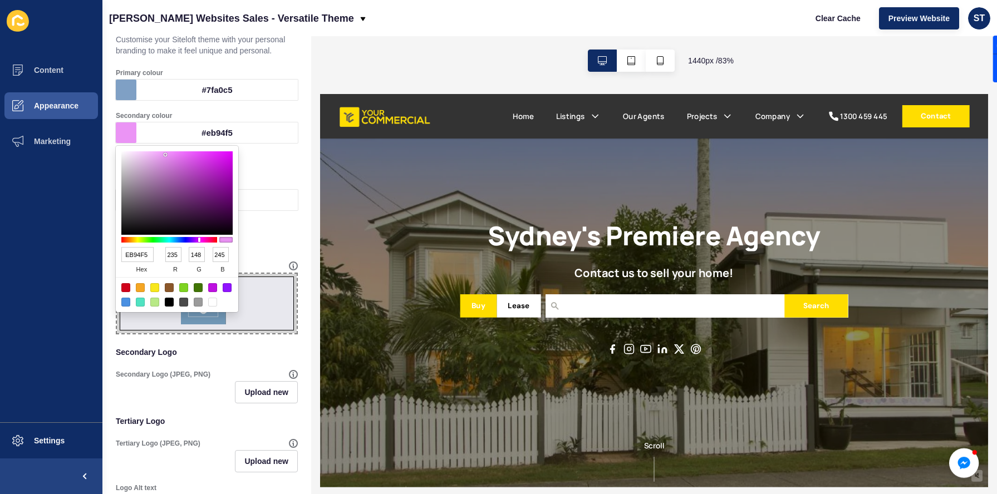
click at [220, 255] on input "245" at bounding box center [221, 254] width 16 height 15
type input "EB9402"
type input "2"
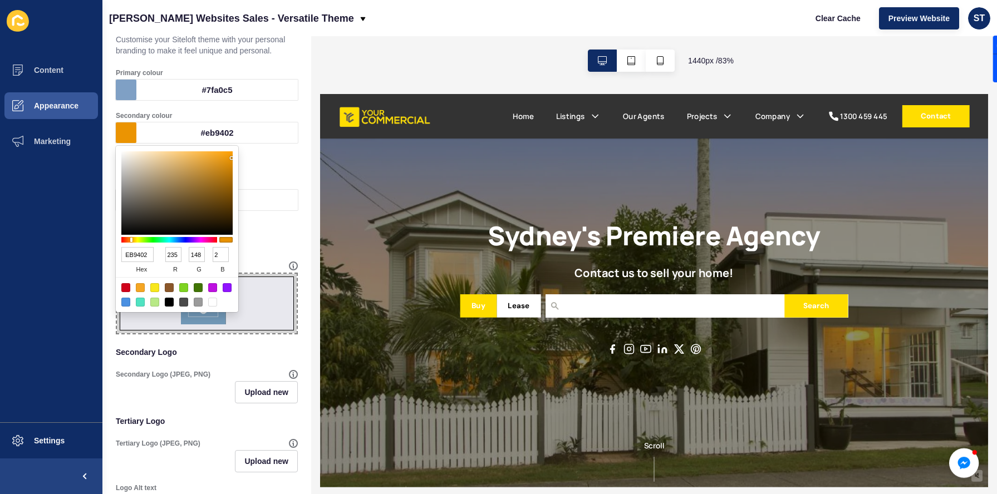
click at [220, 255] on input "2" at bounding box center [221, 254] width 16 height 15
type input "EB9414"
type input "20"
click at [220, 255] on input "20" at bounding box center [221, 254] width 16 height 15
type input "EB94CF"
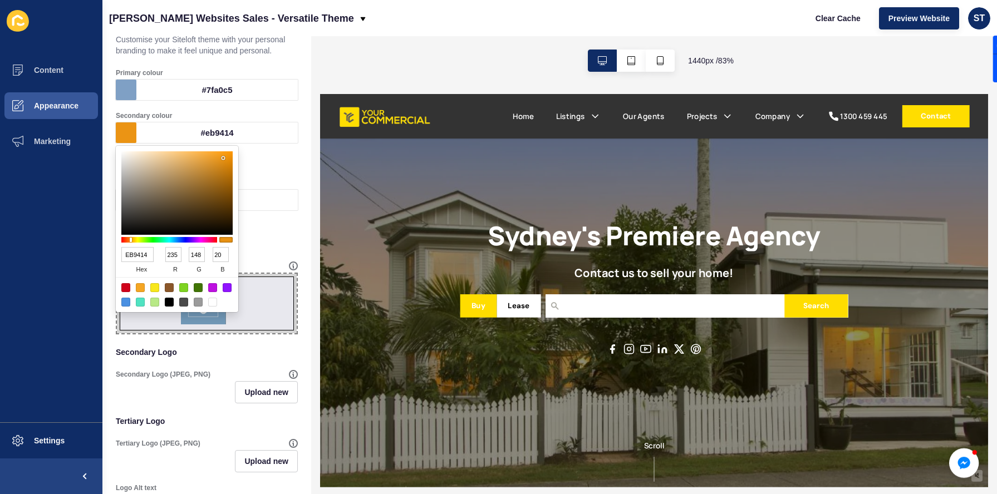
type input "207"
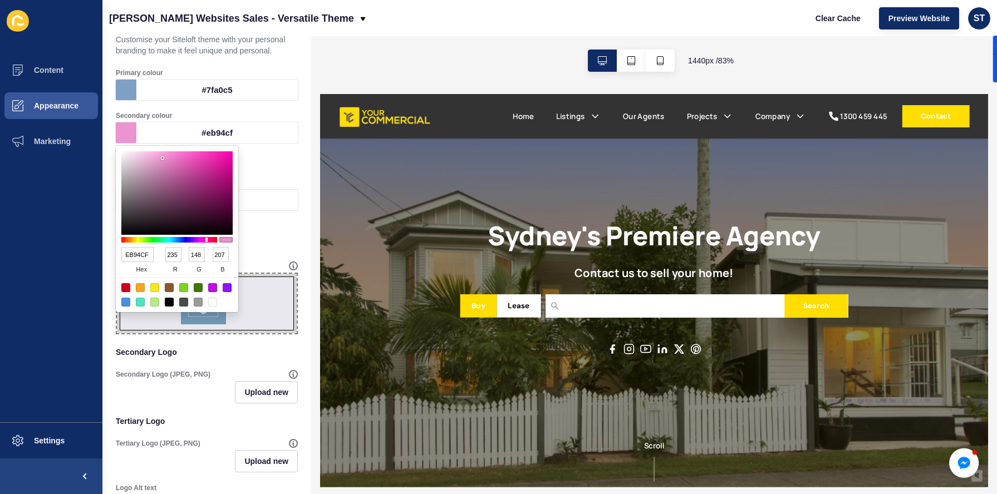
click at [260, 247] on p "Primary Logo" at bounding box center [207, 243] width 182 height 24
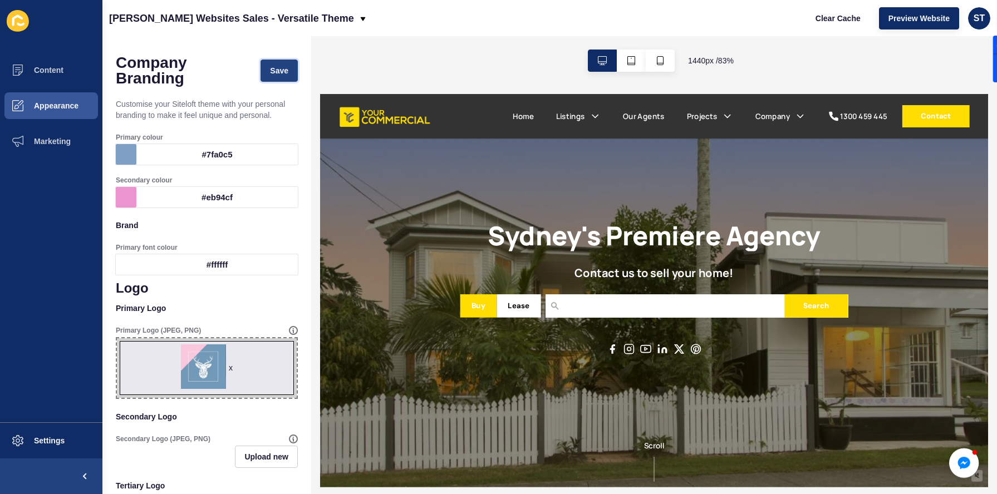
click at [280, 63] on button "Save" at bounding box center [278, 71] width 37 height 22
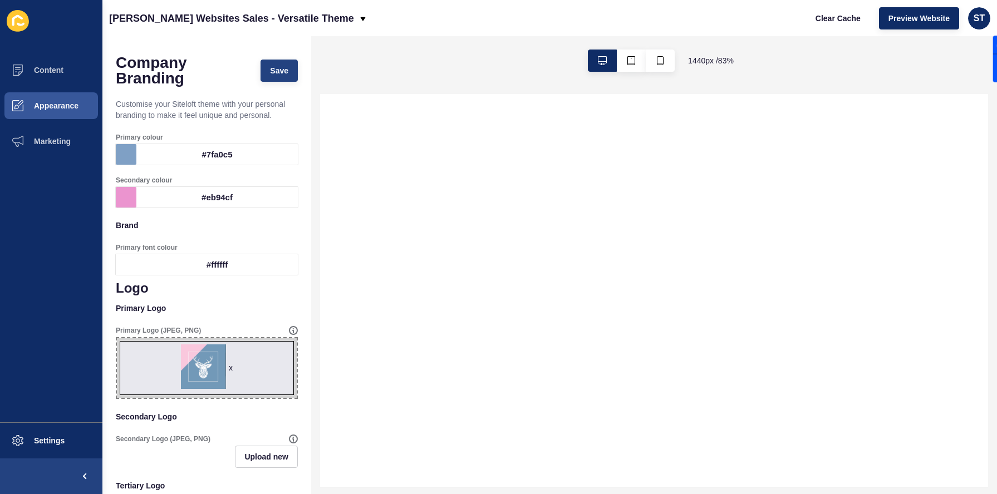
select select
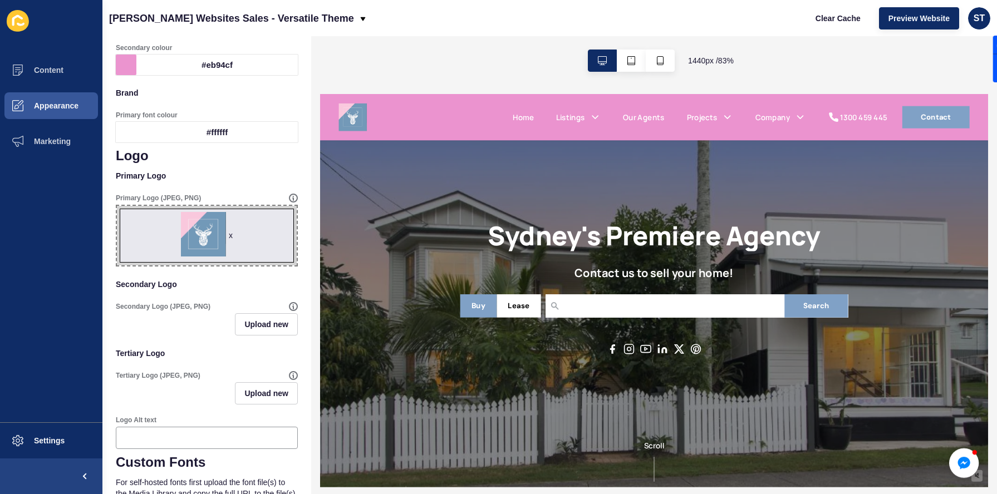
scroll to position [93, 0]
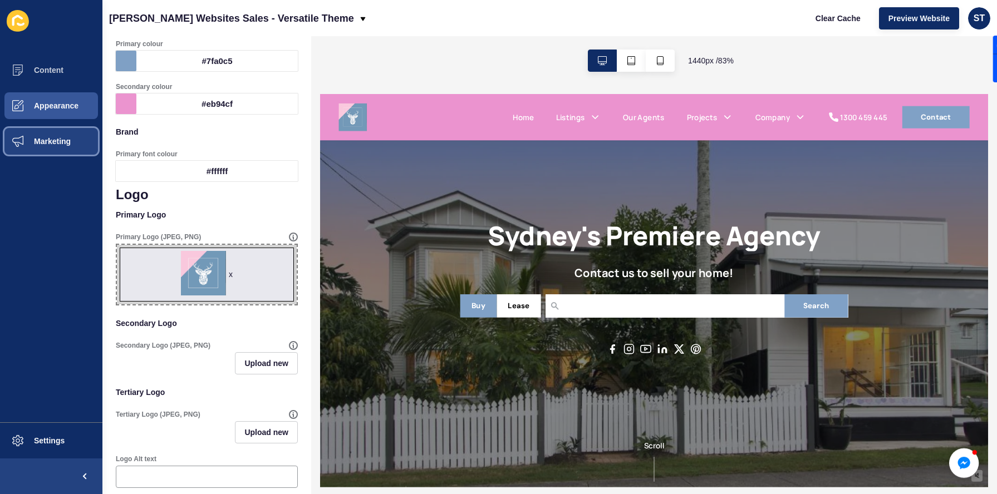
click at [64, 136] on button "Marketing" at bounding box center [51, 142] width 102 height 36
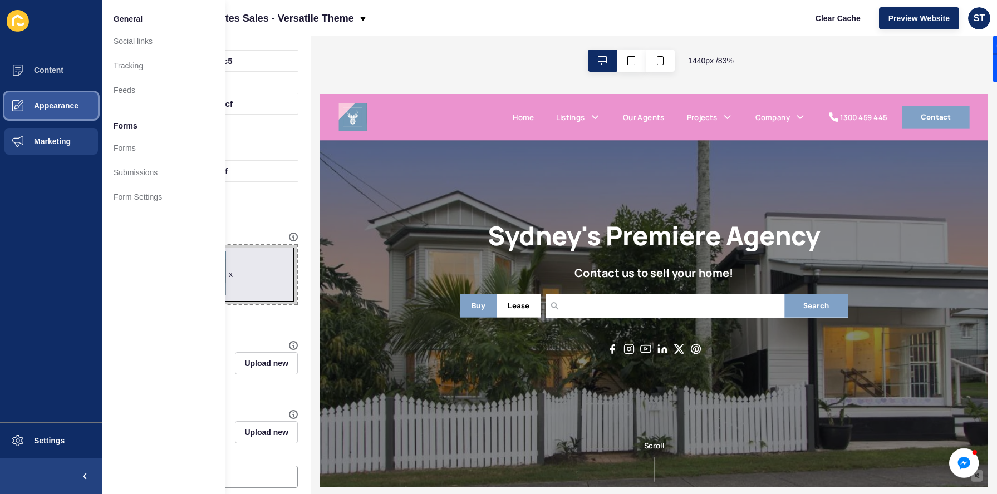
click at [65, 113] on button "Appearance" at bounding box center [51, 106] width 102 height 36
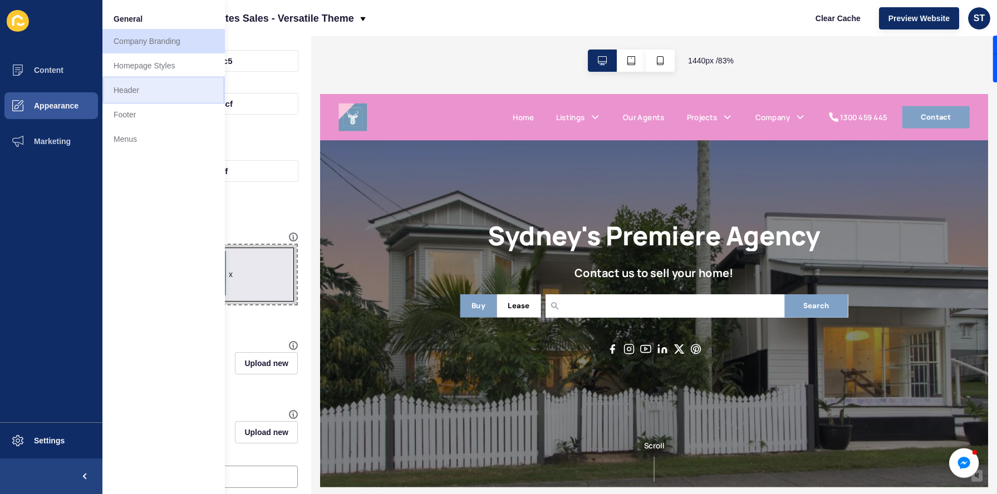
click at [137, 90] on link "Header" at bounding box center [163, 90] width 122 height 24
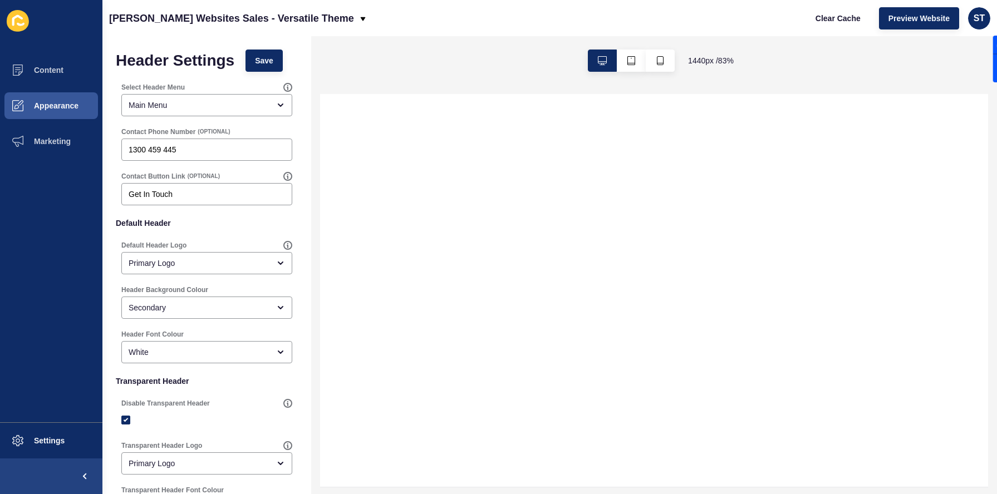
select select
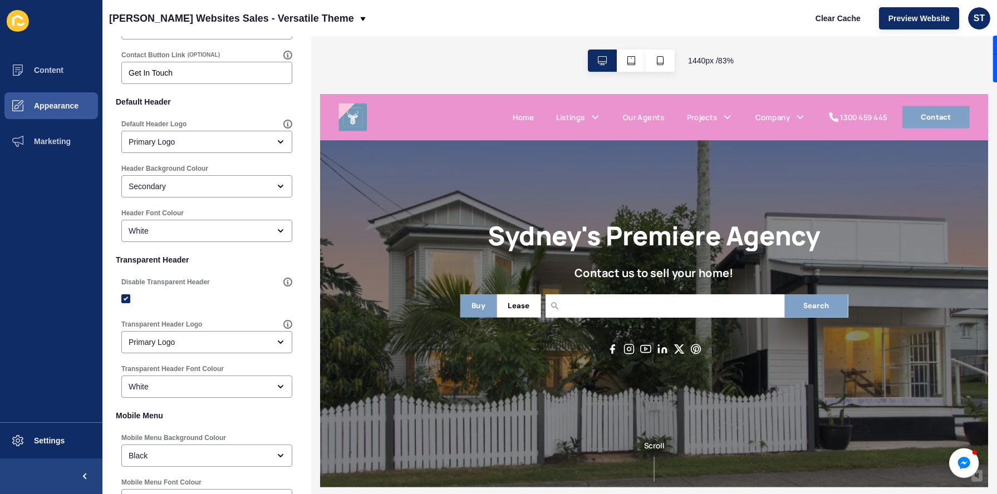
scroll to position [139, 0]
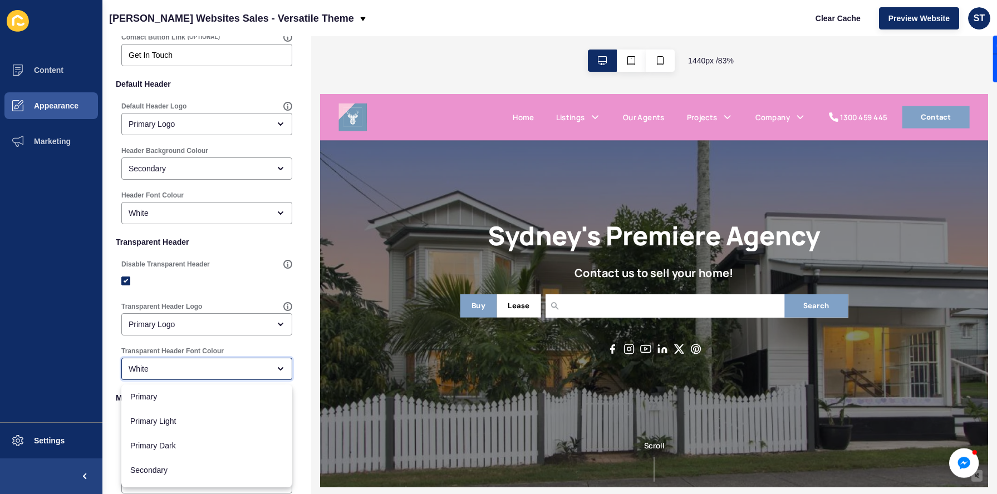
click at [203, 364] on div "White" at bounding box center [199, 368] width 141 height 11
click at [190, 415] on span "Primary Light" at bounding box center [206, 418] width 153 height 11
type input "Primary Light"
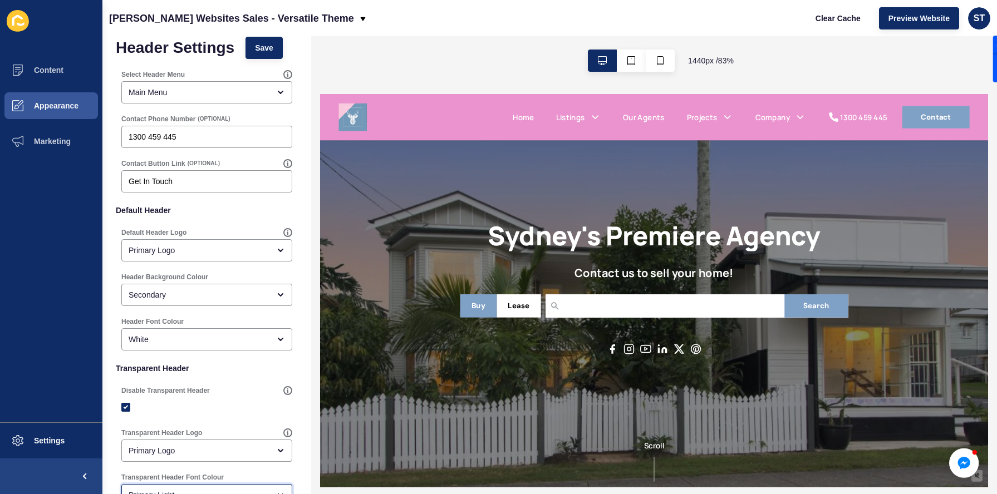
scroll to position [0, 0]
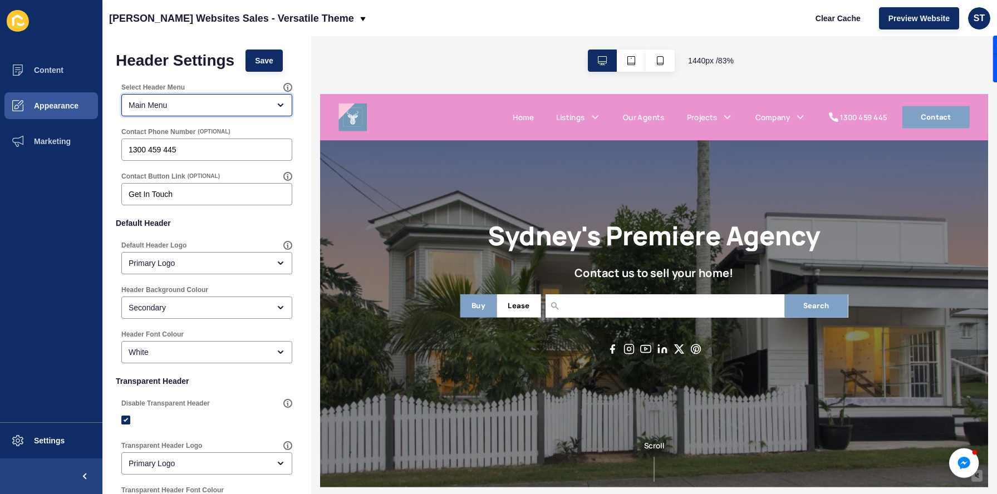
click at [217, 110] on div "Main Menu" at bounding box center [199, 105] width 141 height 11
click at [292, 82] on div "Select Header Menu Main Menu" at bounding box center [206, 100] width 173 height 36
click at [274, 56] on button "Save" at bounding box center [263, 61] width 37 height 22
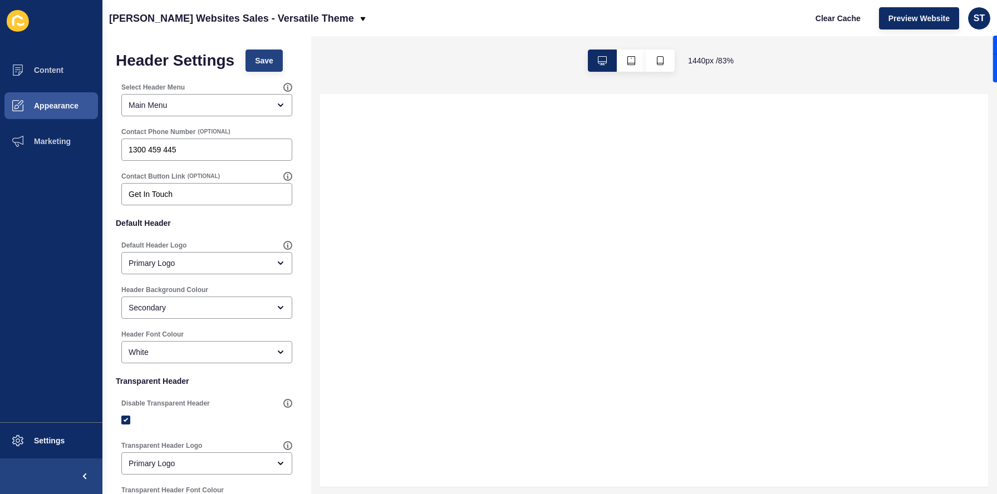
select select
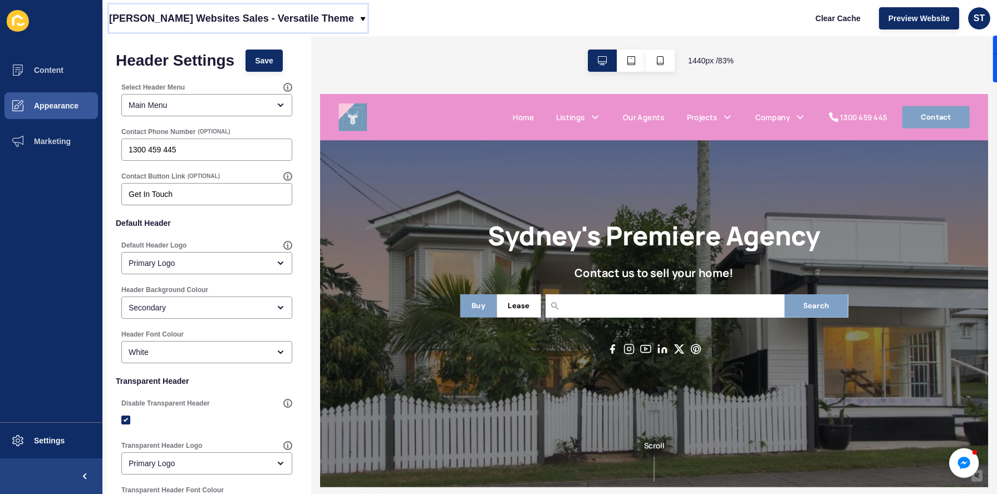
click at [273, 12] on p "[PERSON_NAME] Websites Sales - Versatile Theme" at bounding box center [231, 18] width 245 height 28
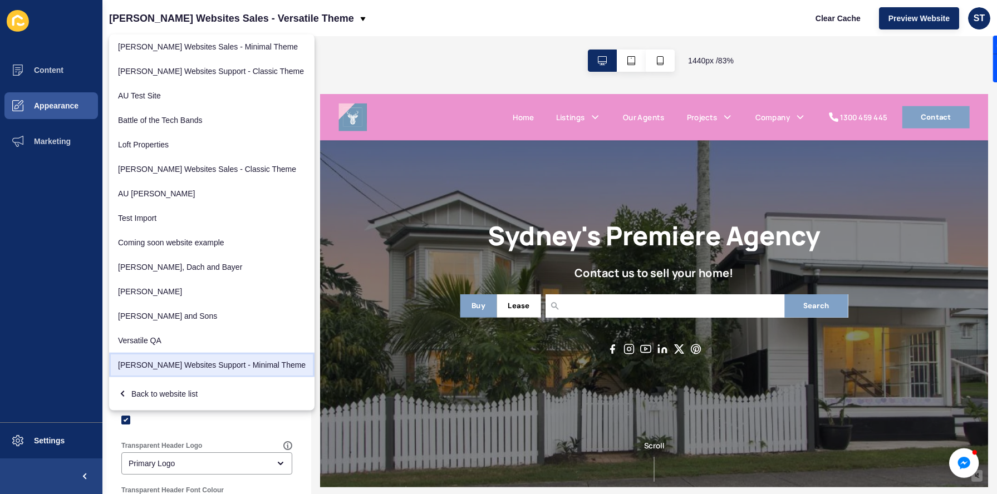
click at [190, 363] on link "[PERSON_NAME] Websites Support - Minimal Theme" at bounding box center [211, 365] width 205 height 24
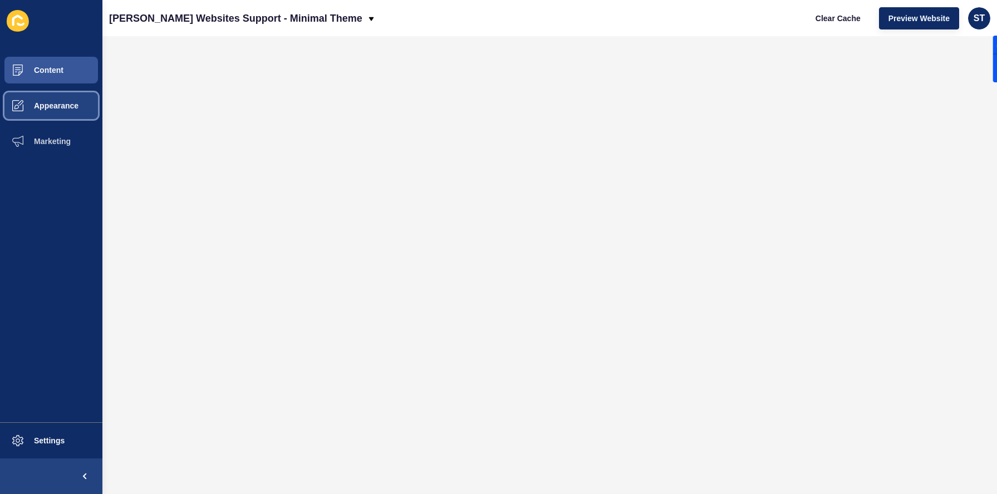
click at [71, 104] on span "Appearance" at bounding box center [38, 105] width 80 height 9
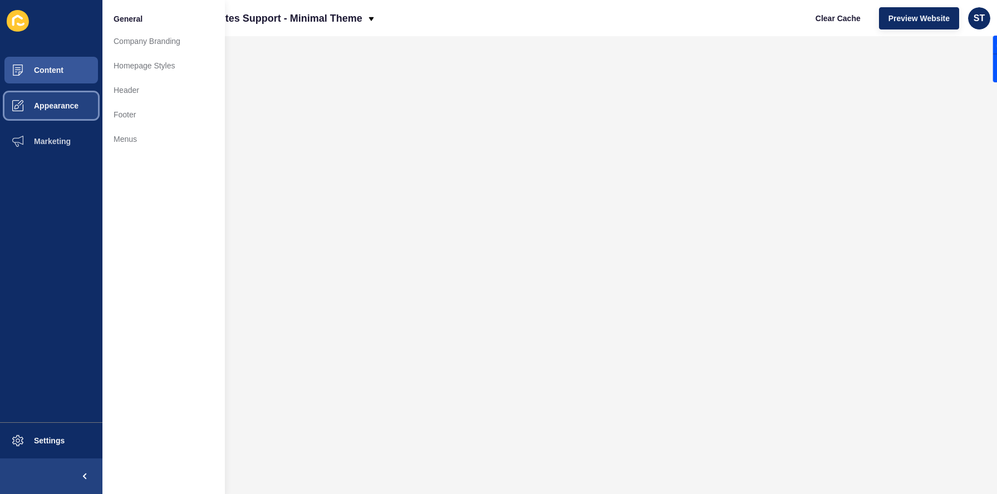
click at [40, 114] on button "Appearance" at bounding box center [51, 106] width 102 height 36
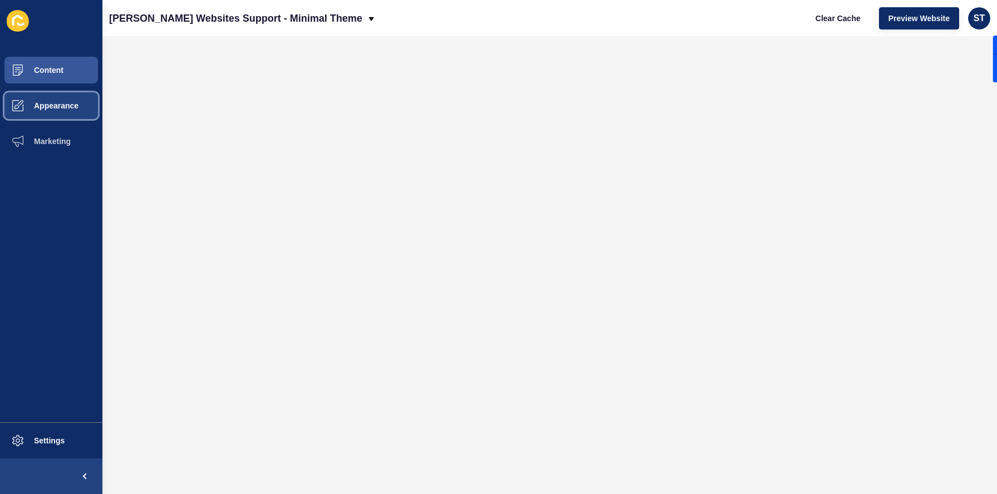
click at [40, 114] on button "Appearance" at bounding box center [51, 106] width 102 height 36
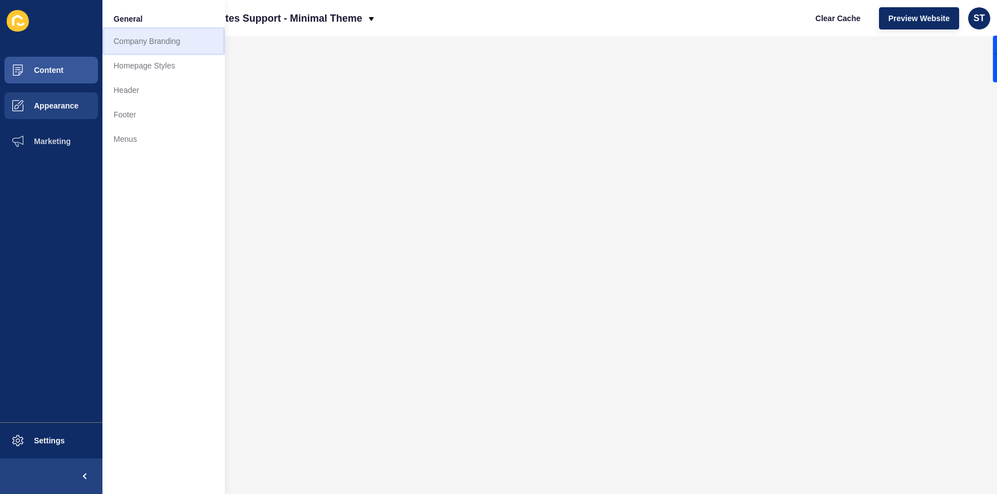
click at [162, 32] on link "Company Branding" at bounding box center [163, 41] width 122 height 24
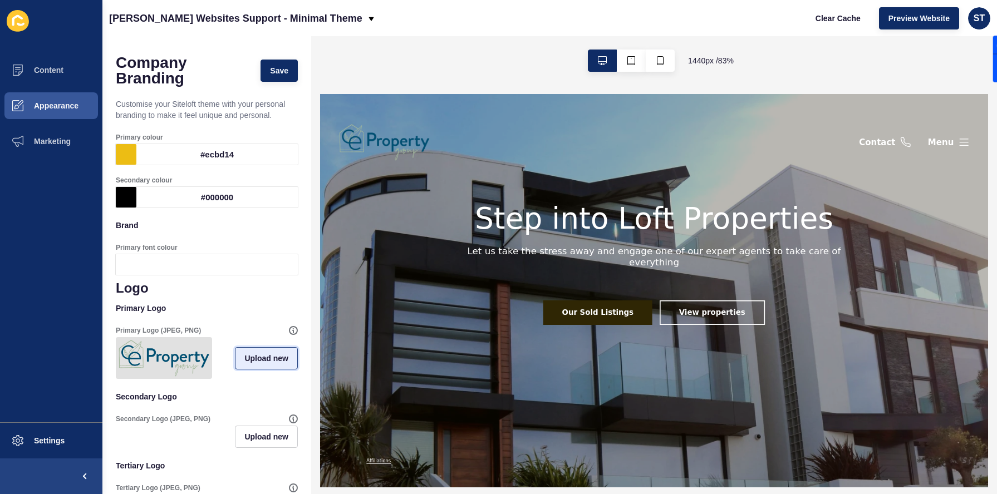
click at [254, 359] on span "Upload new" at bounding box center [266, 358] width 44 height 11
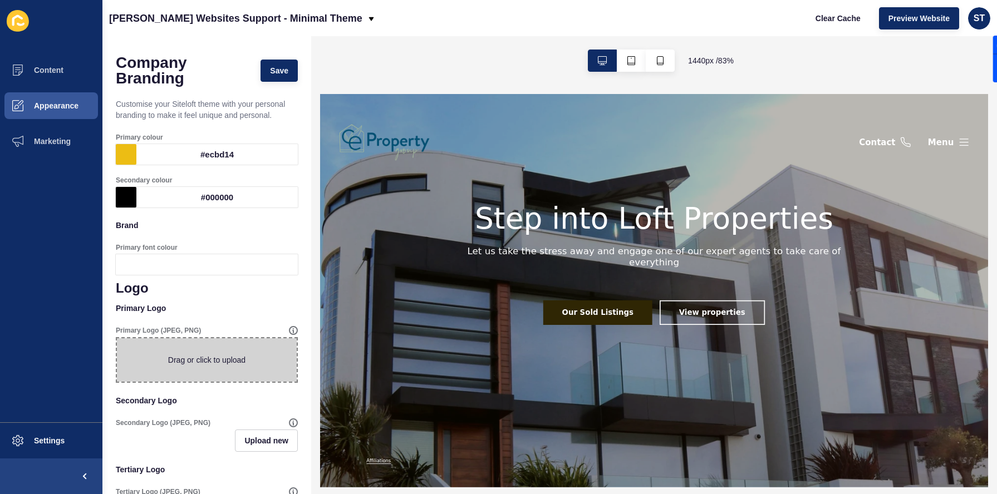
click at [235, 353] on span at bounding box center [207, 359] width 180 height 43
click at [117, 338] on input "Drag or click to upload" at bounding box center [117, 338] width 0 height 0
type input "C:\fakepath\Screenshot [DATE] 09.24.14.png"
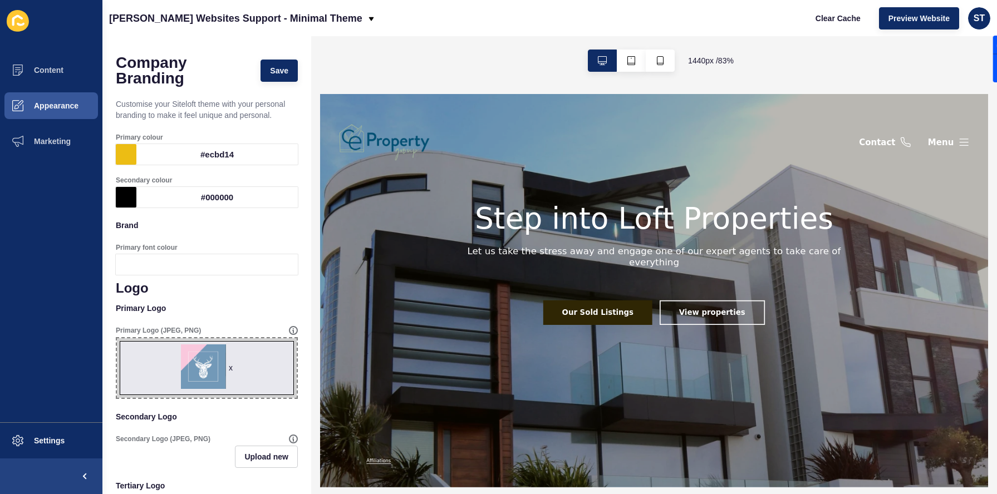
click at [166, 158] on div "#ecbd14" at bounding box center [216, 154] width 161 height 21
click at [289, 228] on p "Brand" at bounding box center [207, 225] width 182 height 24
click at [274, 69] on span "Save" at bounding box center [279, 70] width 18 height 11
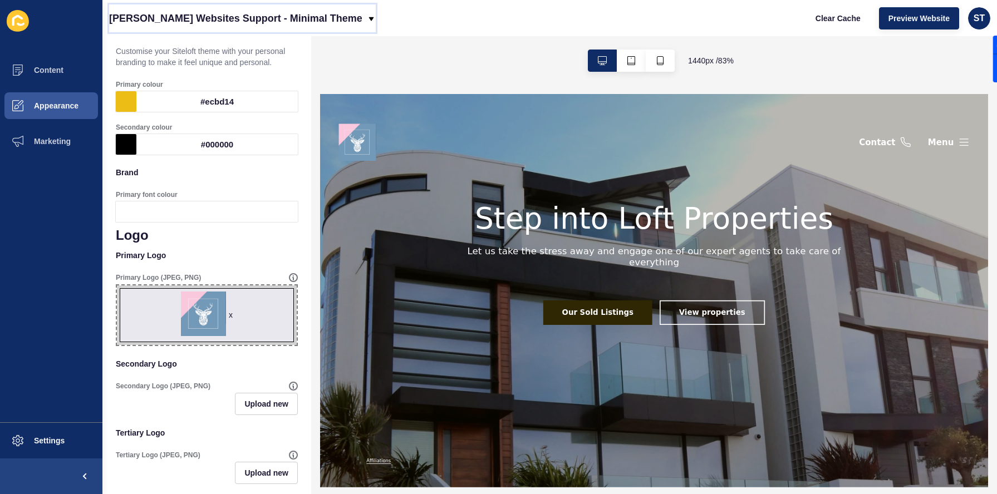
click at [293, 20] on p "[PERSON_NAME] Websites Support - Minimal Theme" at bounding box center [235, 18] width 253 height 28
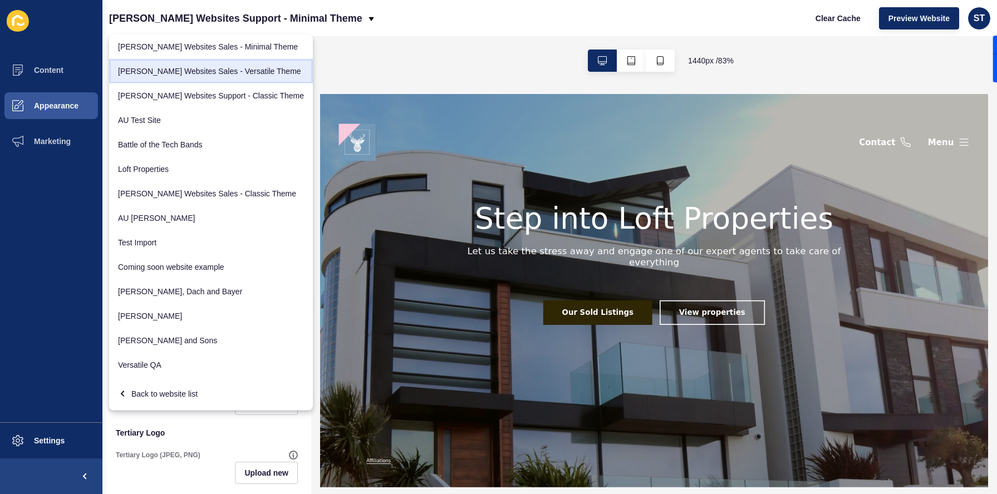
click at [204, 76] on link "[PERSON_NAME] Websites Sales - Versatile Theme" at bounding box center [211, 71] width 204 height 24
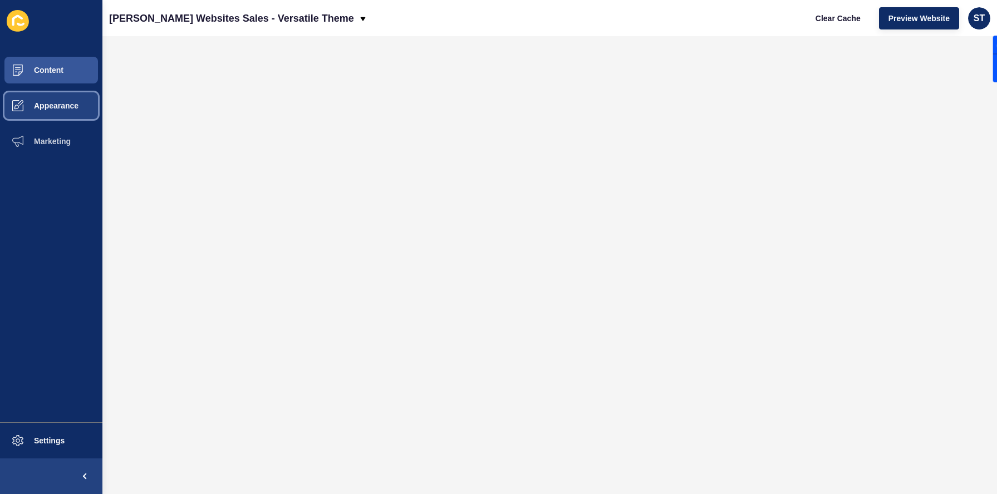
click at [28, 107] on span "Appearance" at bounding box center [38, 105] width 80 height 9
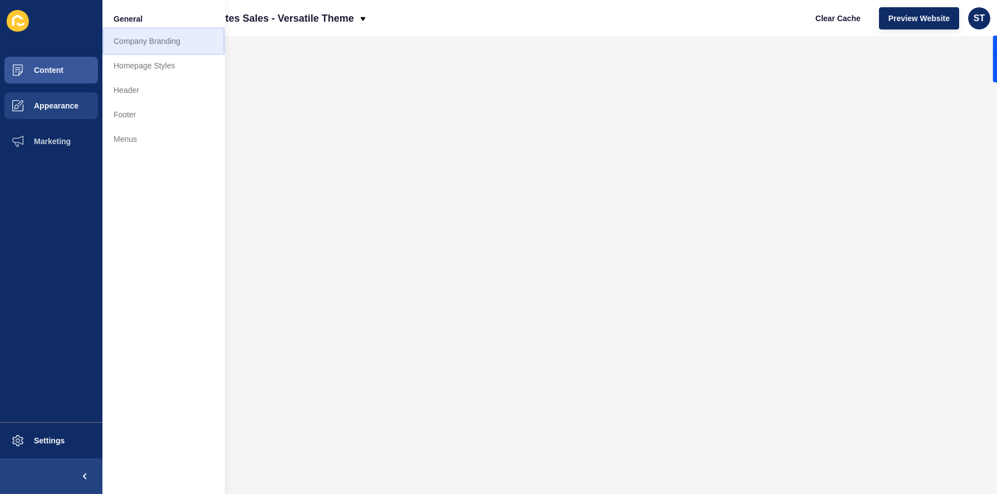
click at [149, 43] on link "Company Branding" at bounding box center [163, 41] width 122 height 24
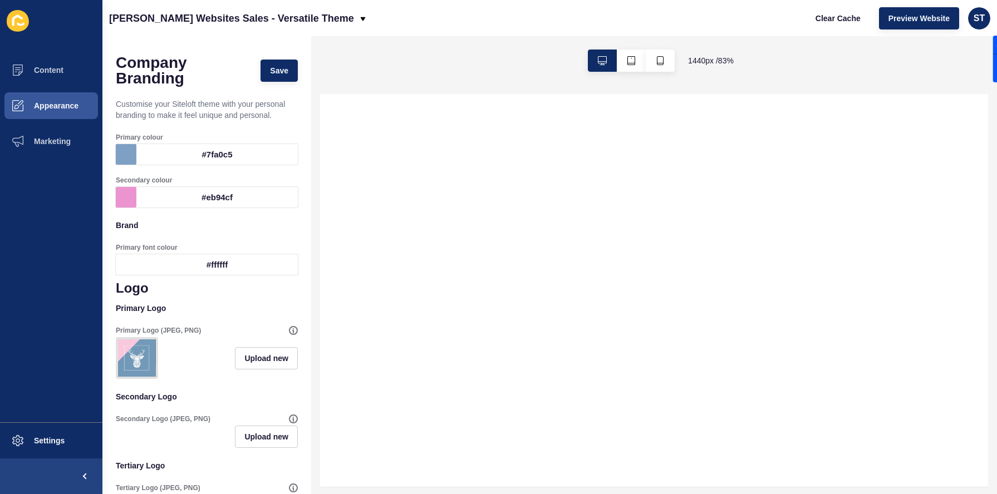
select select
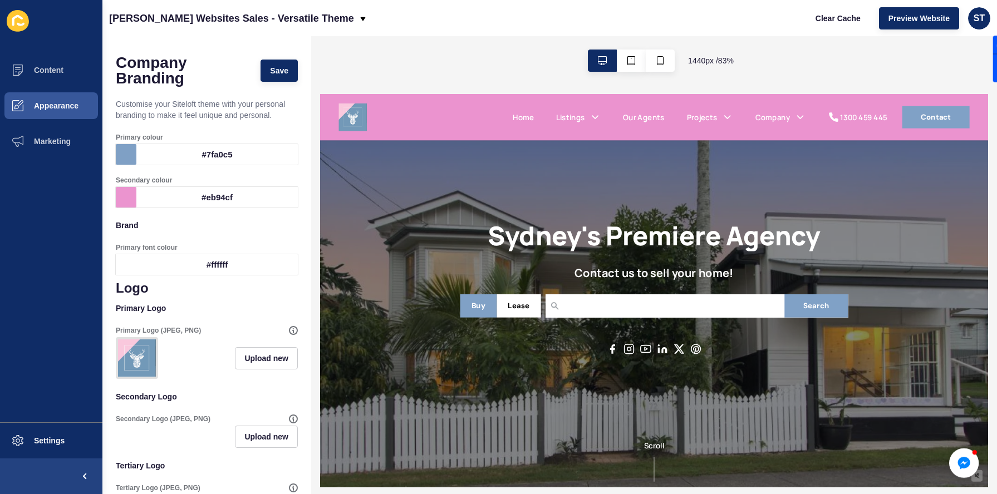
click at [146, 195] on div "#eb94cf" at bounding box center [216, 197] width 161 height 21
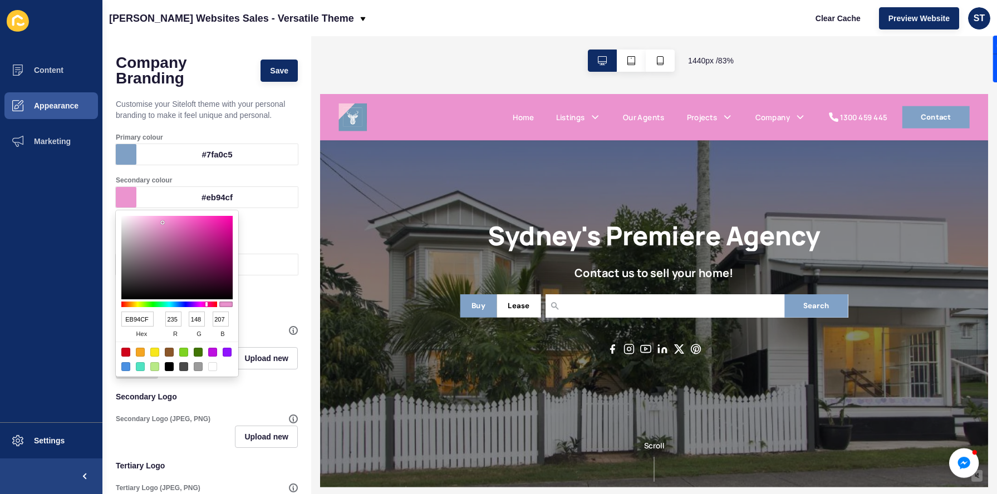
click at [198, 368] on div at bounding box center [198, 366] width 9 height 9
type input "9B9B9B"
type input "155"
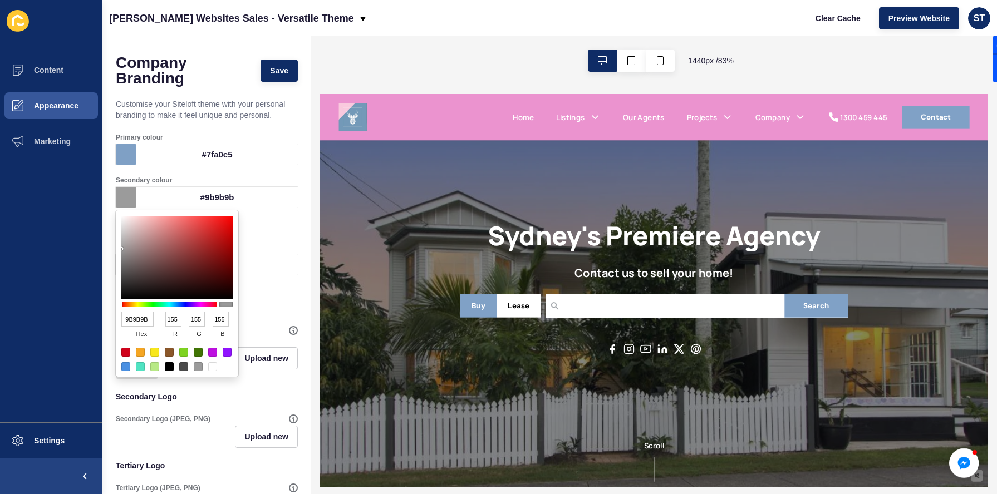
type input "E0E0E0"
type input "224"
click at [121, 226] on div at bounding box center [176, 257] width 111 height 83
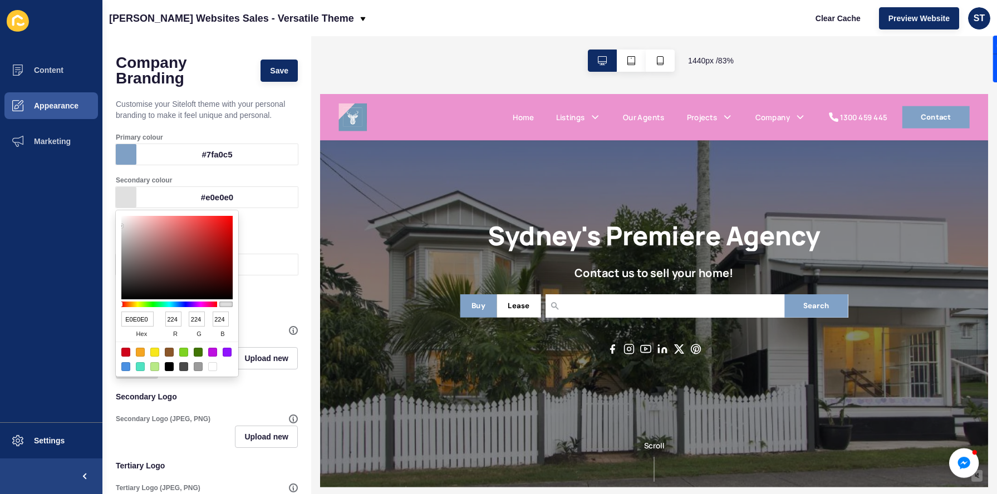
type input "F3F1F1"
type input "243"
type input "241"
click at [122, 220] on div at bounding box center [176, 257] width 111 height 83
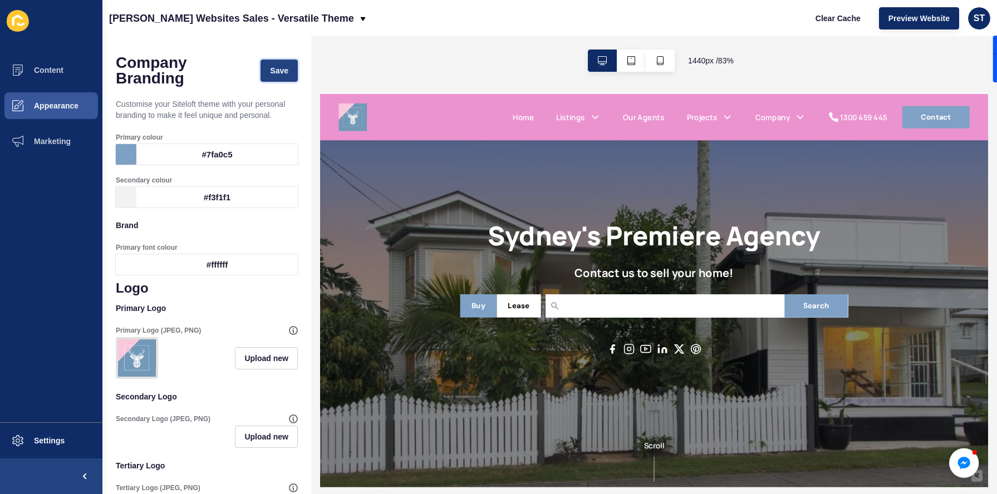
click at [280, 73] on span "Save" at bounding box center [279, 70] width 18 height 11
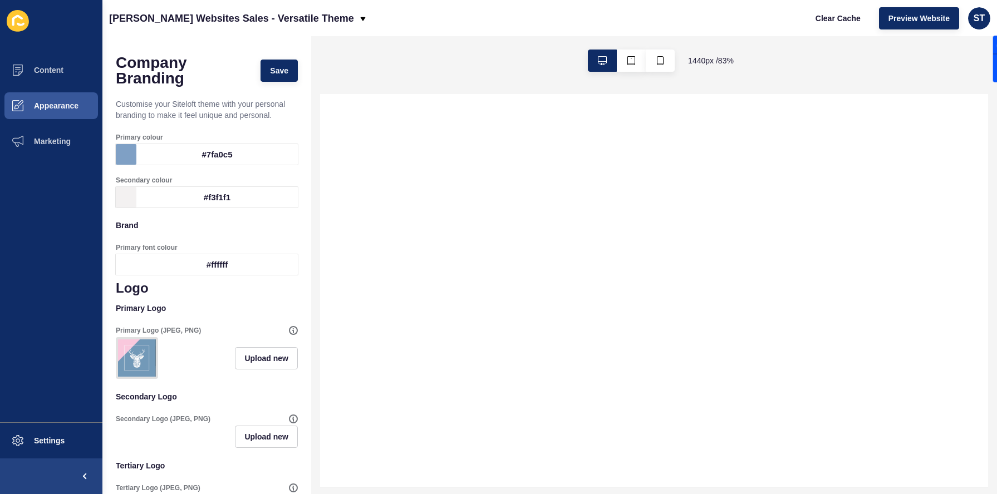
select select
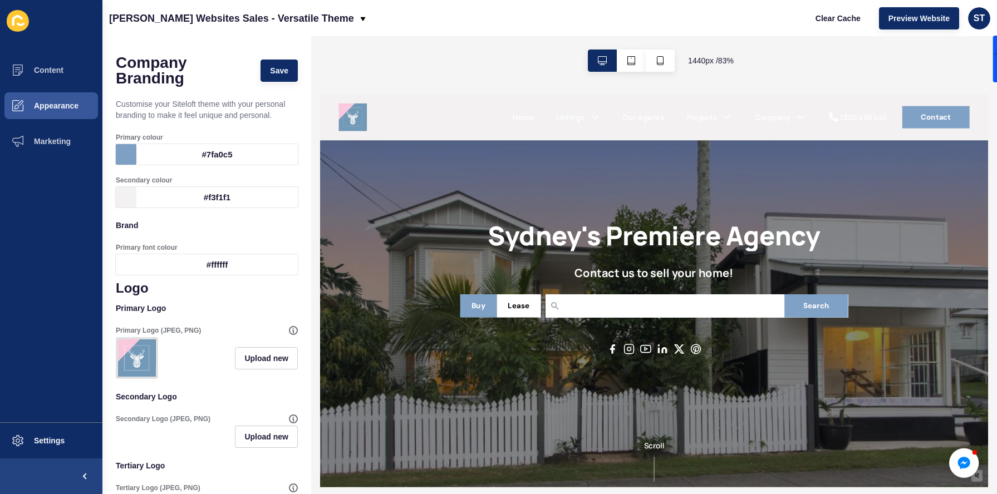
click at [165, 262] on div "#ffffff" at bounding box center [216, 264] width 161 height 21
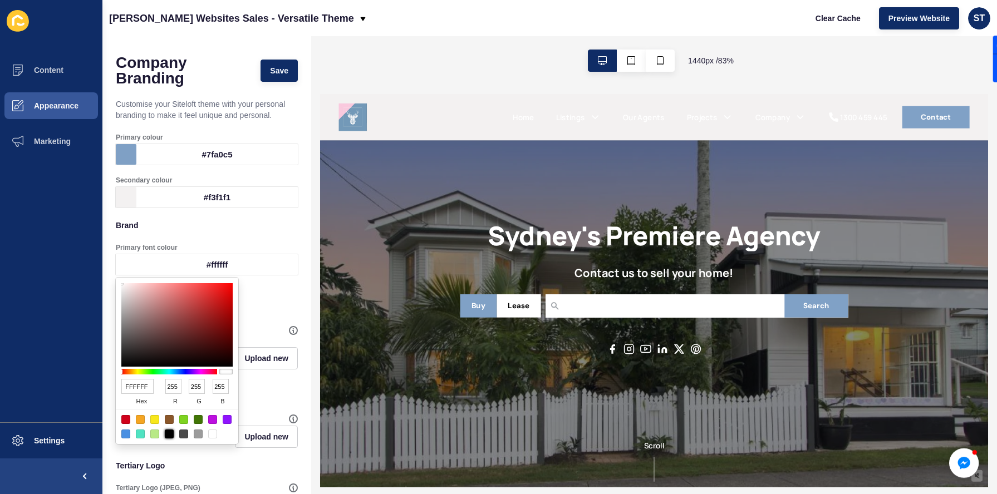
click at [171, 437] on div at bounding box center [169, 434] width 9 height 9
type input "000000"
type input "0"
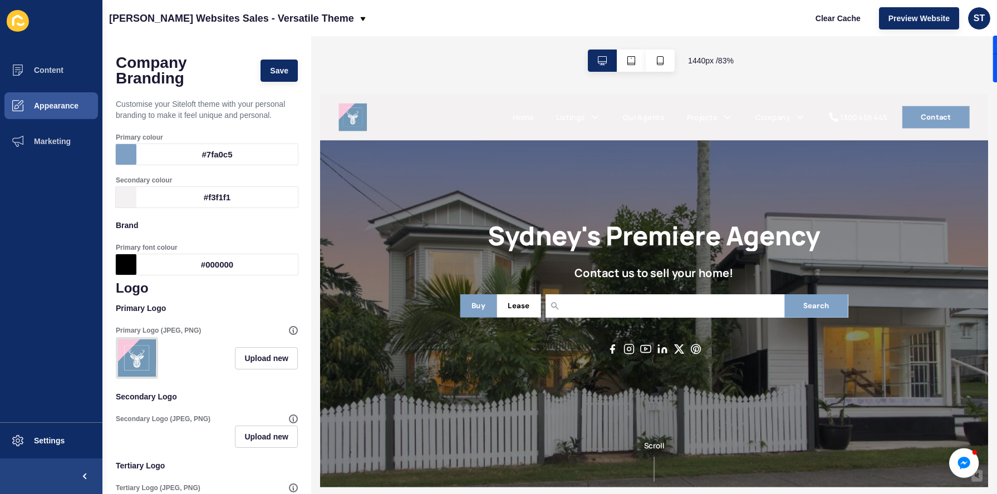
click at [134, 204] on div at bounding box center [126, 197] width 21 height 21
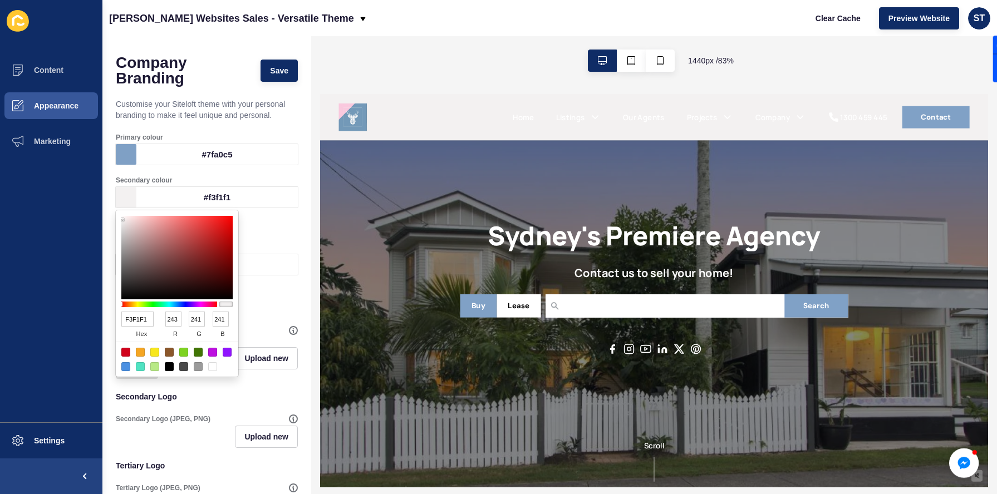
type input "B1A9A9"
type input "177"
type input "169"
type input "8F8B8B"
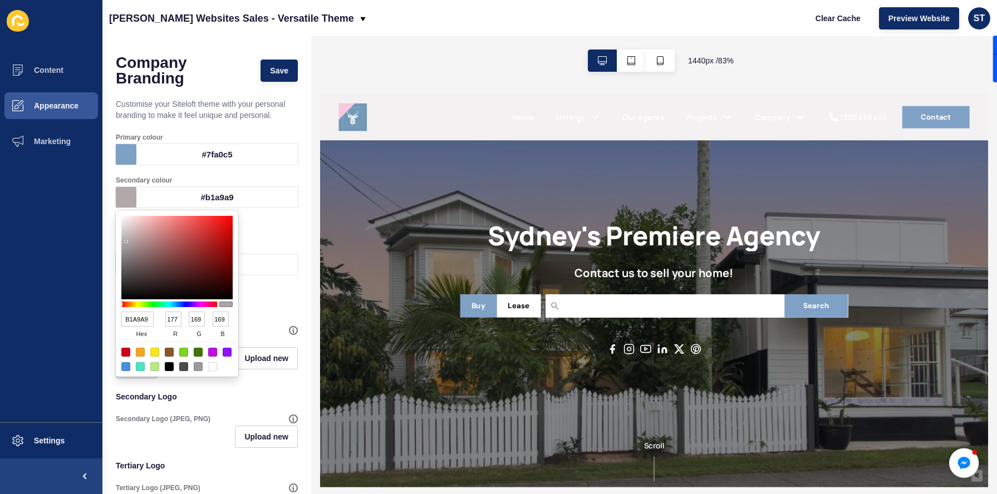
type input "143"
type input "139"
type input "9B9898"
type input "155"
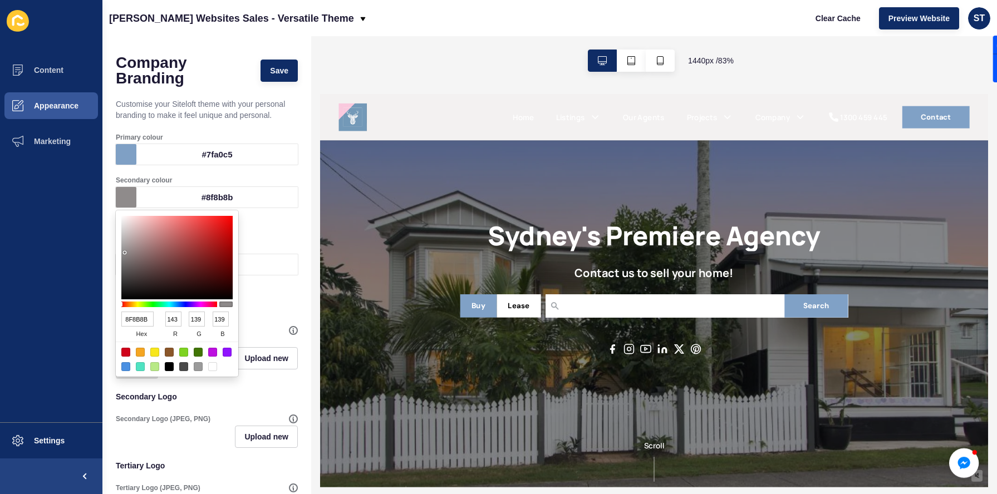
type input "152"
click at [123, 249] on div at bounding box center [176, 257] width 111 height 83
type input "9E9D9D"
type input "158"
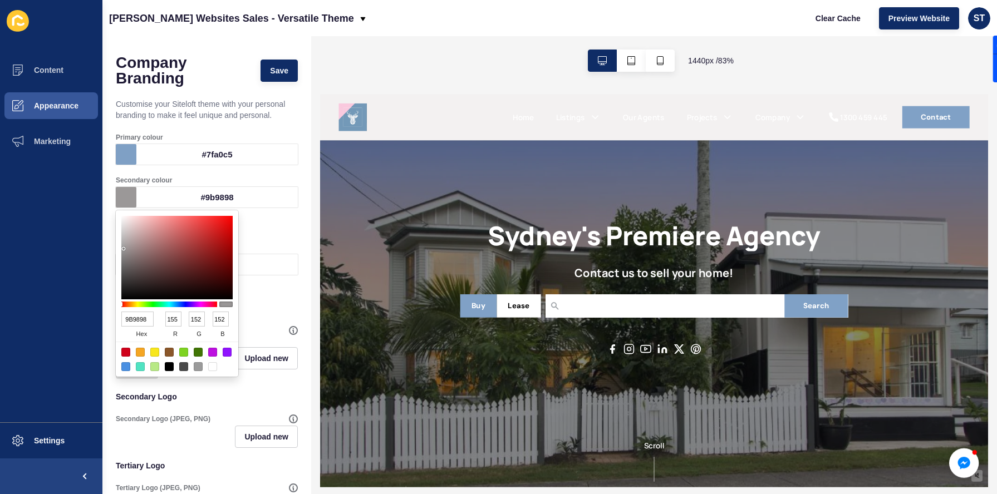
type input "157"
type input "A7A5A5"
type input "167"
type input "165"
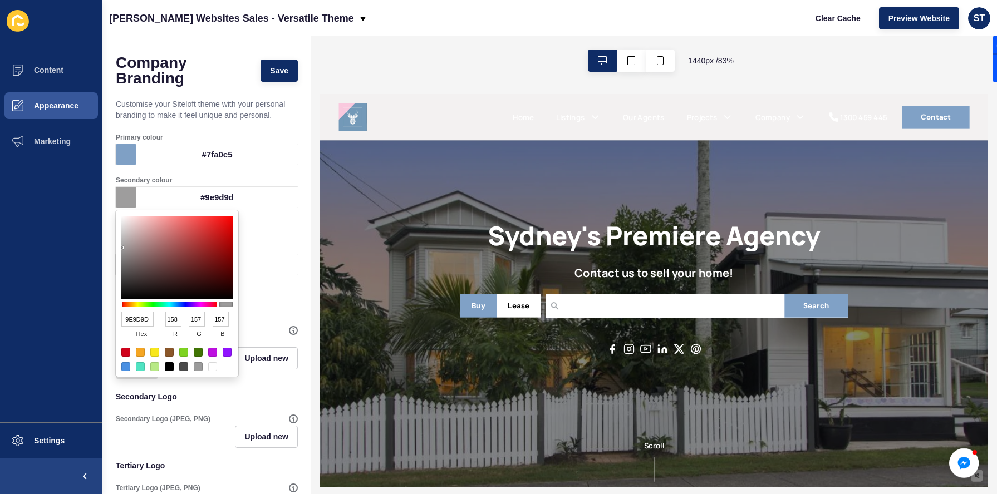
type input "165"
type input "A79D9D"
type input "157"
type input "B9ACAC"
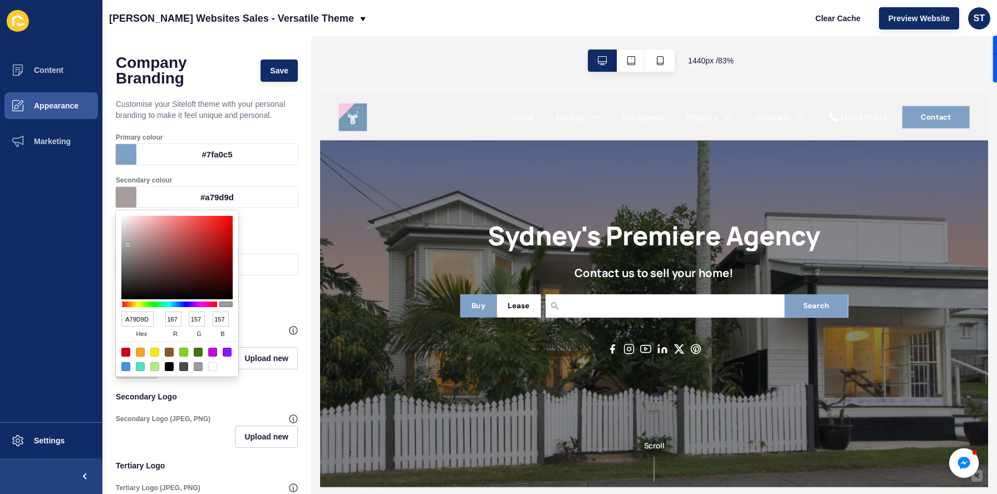
type input "185"
type input "172"
type input "CABFBF"
type input "202"
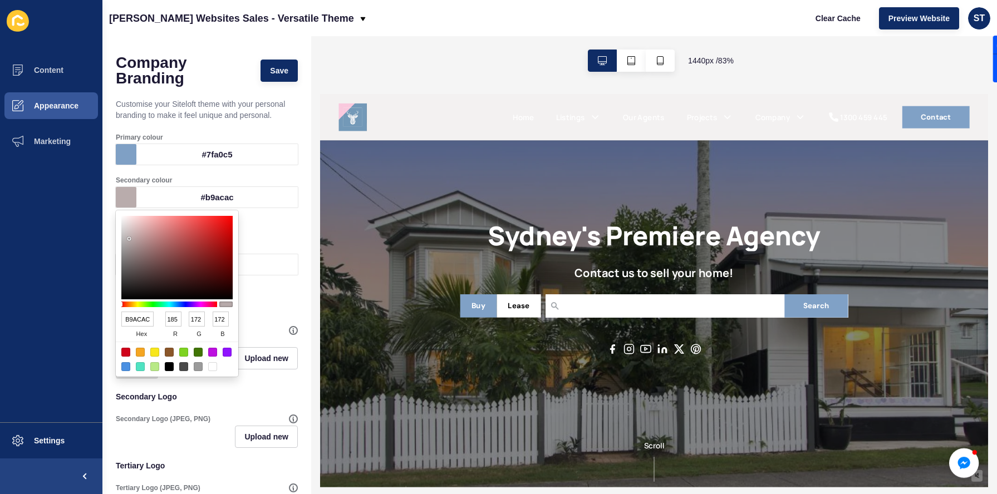
type input "191"
type input "3F3E3E"
type input "63"
type input "62"
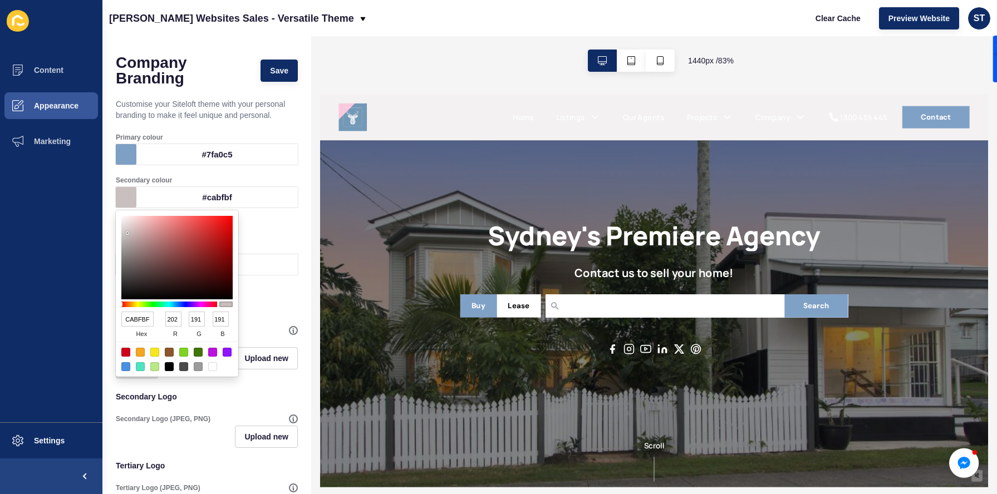
type input "62"
click at [123, 279] on div at bounding box center [176, 257] width 111 height 83
type input "4E4D4D"
type input "78"
click at [124, 274] on div at bounding box center [176, 257] width 111 height 83
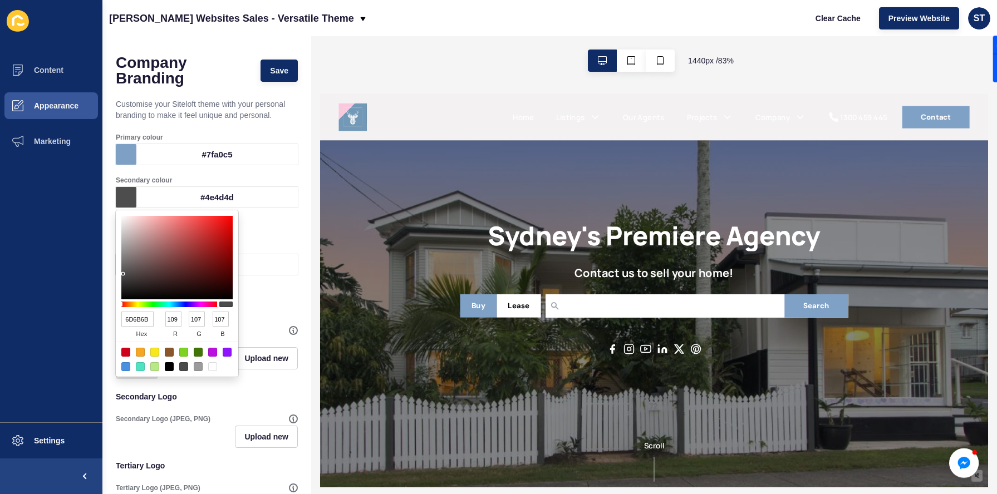
click at [123, 264] on div at bounding box center [176, 257] width 111 height 83
click at [123, 259] on div at bounding box center [176, 257] width 111 height 83
click at [278, 79] on button "Save" at bounding box center [278, 71] width 37 height 22
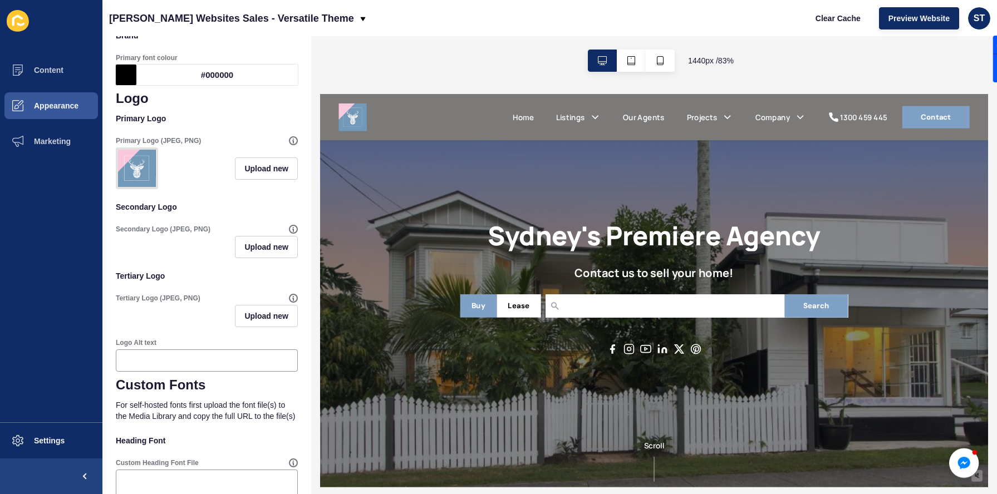
scroll to position [190, 0]
